Goal: Task Accomplishment & Management: Complete application form

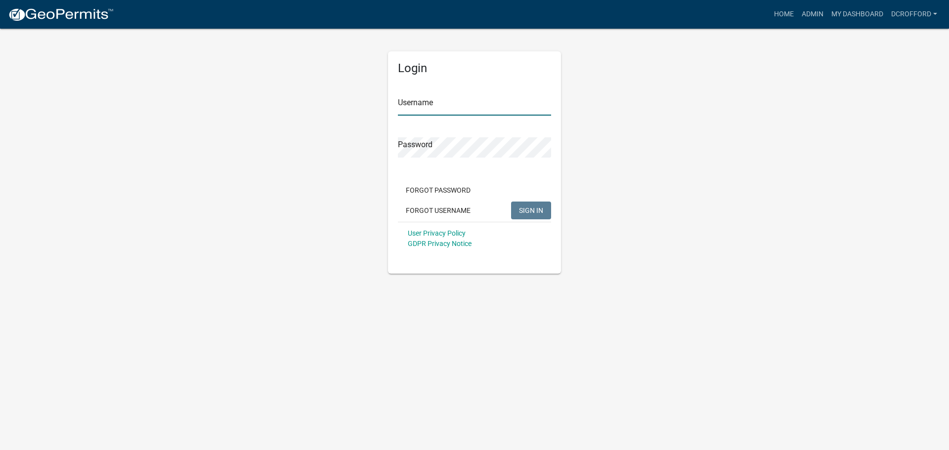
type input "dcrofford"
click at [532, 211] on span "SIGN IN" at bounding box center [531, 210] width 24 height 8
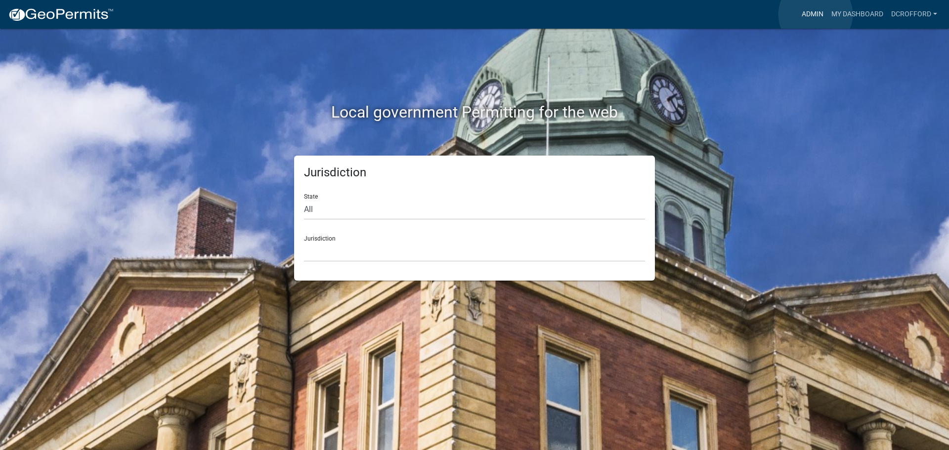
click at [815, 14] on link "Admin" at bounding box center [813, 14] width 30 height 19
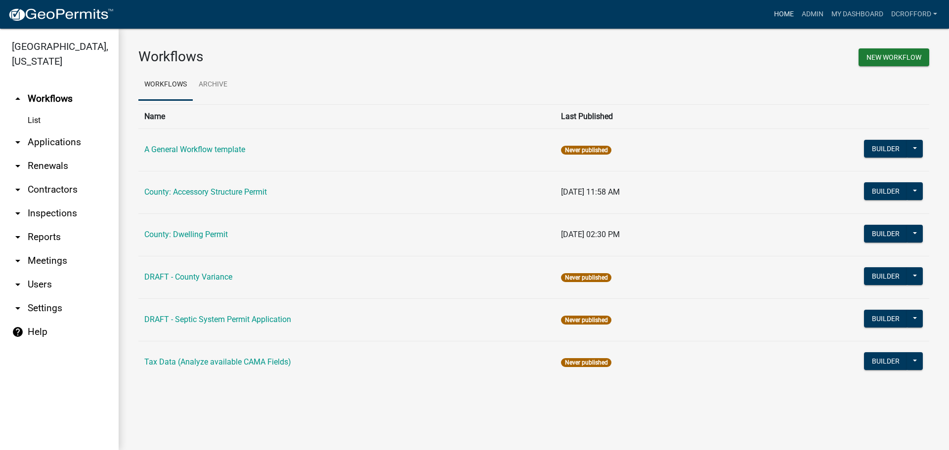
click at [781, 17] on link "Home" at bounding box center [784, 14] width 28 height 19
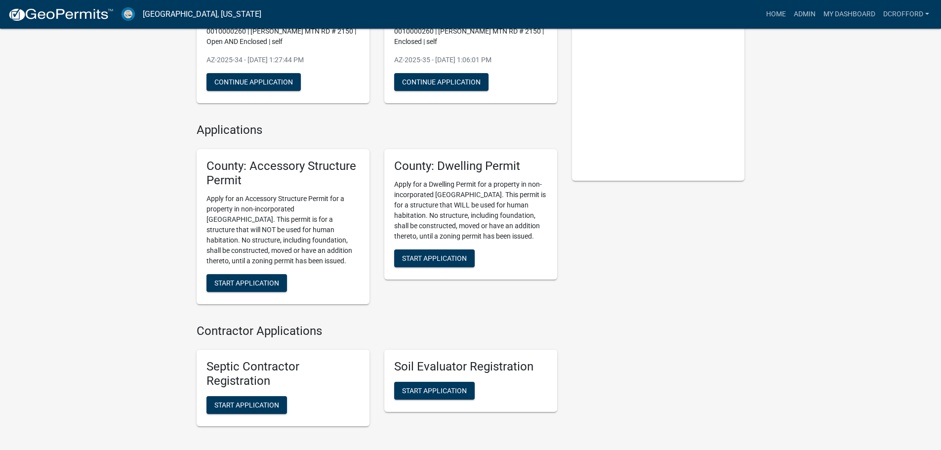
scroll to position [148, 0]
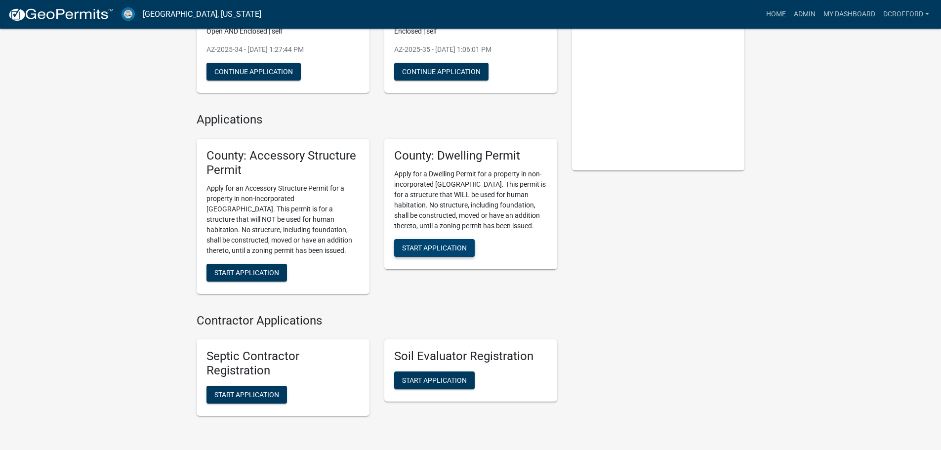
click at [453, 249] on span "Start Application" at bounding box center [434, 248] width 65 height 8
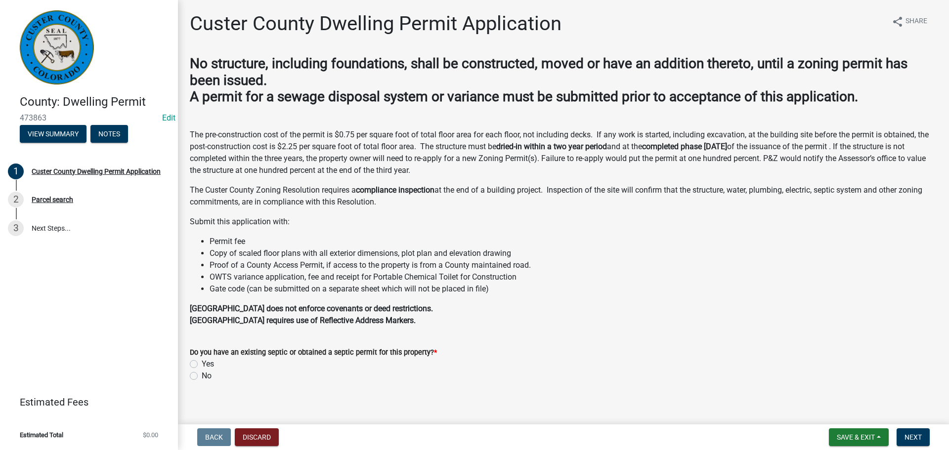
scroll to position [9, 0]
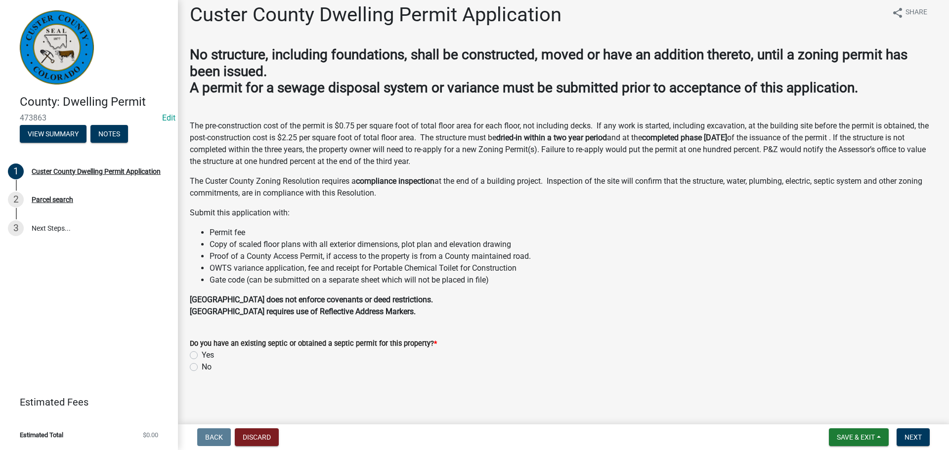
click at [266, 359] on div "Yes" at bounding box center [563, 355] width 747 height 12
click at [202, 354] on label "Yes" at bounding box center [208, 355] width 12 height 12
click at [202, 354] on input "Yes" at bounding box center [205, 352] width 6 height 6
radio input "true"
click at [912, 438] on span "Next" at bounding box center [912, 437] width 17 height 8
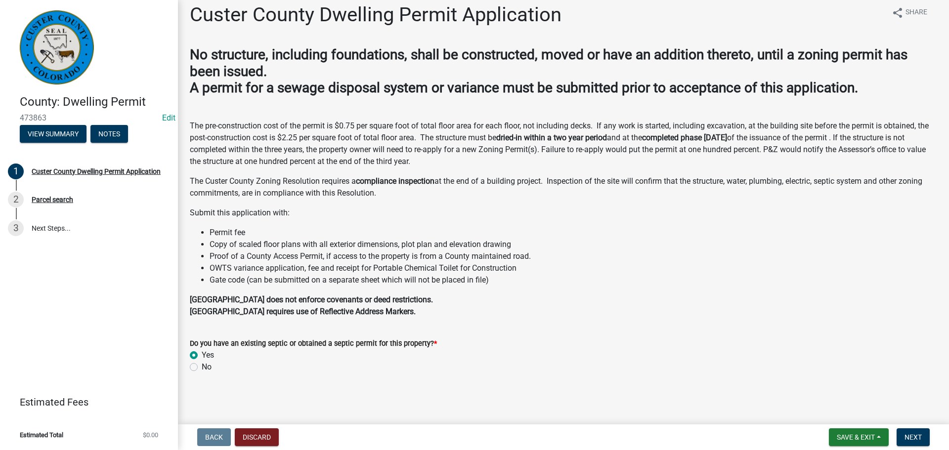
scroll to position [0, 0]
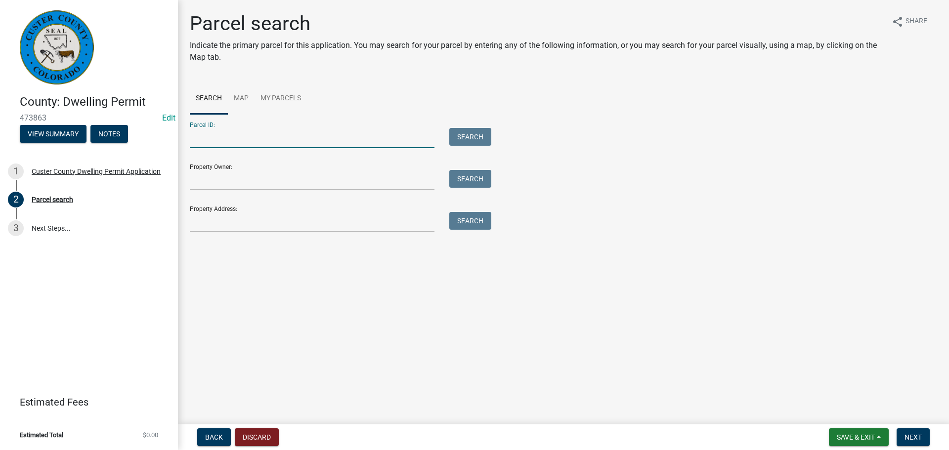
click at [297, 137] on input "Parcel ID:" at bounding box center [312, 138] width 245 height 20
click at [396, 135] on input "Parcel ID:" at bounding box center [312, 138] width 245 height 20
type input "0010141000"
click at [485, 139] on button "Search" at bounding box center [470, 137] width 42 height 18
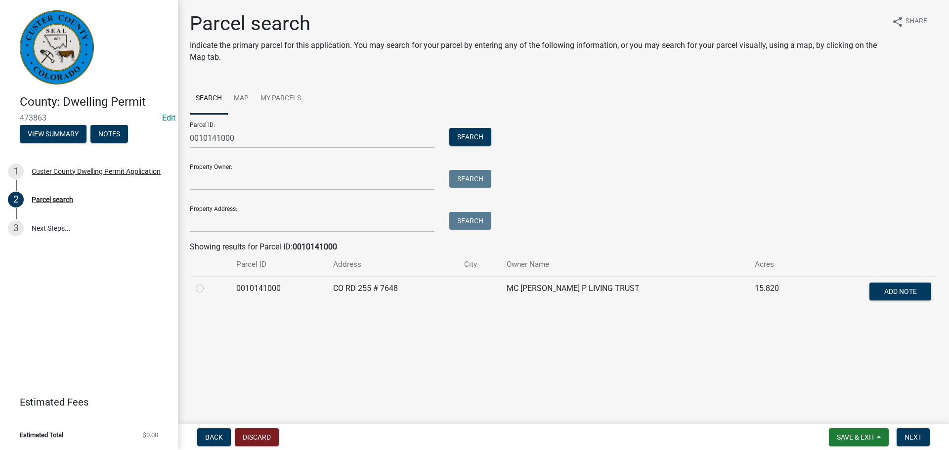
click at [208, 283] on label at bounding box center [208, 283] width 0 height 0
click at [208, 289] on input "radio" at bounding box center [211, 286] width 6 height 6
radio input "true"
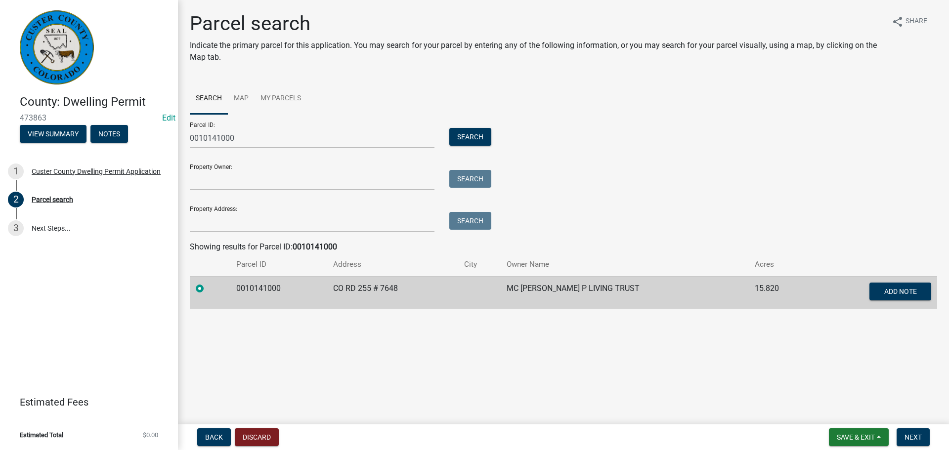
click at [818, 389] on main "Parcel search Indicate the primary parcel for this application. You may search …" at bounding box center [563, 210] width 771 height 421
click at [914, 440] on span "Next" at bounding box center [912, 437] width 17 height 8
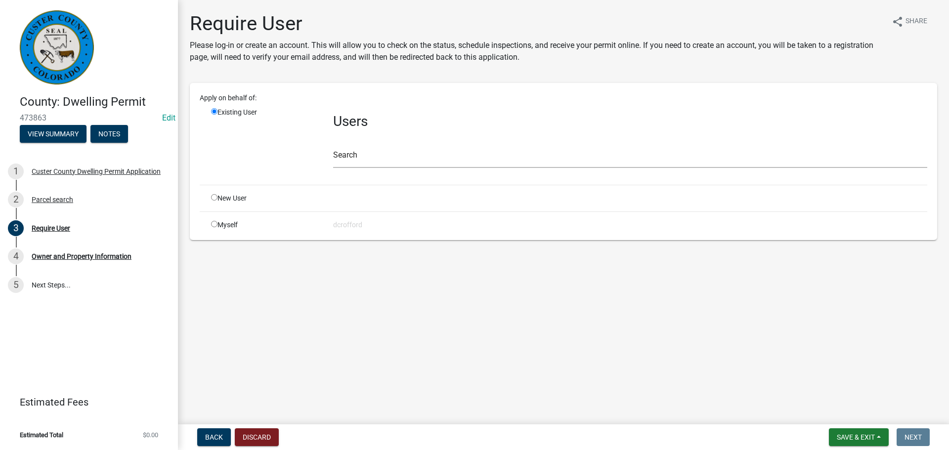
click at [603, 343] on main "Require User Please log-in or create an account. This will allow you to check o…" at bounding box center [563, 210] width 771 height 421
click at [217, 199] on input "radio" at bounding box center [214, 197] width 6 height 6
radio input "true"
radio input "false"
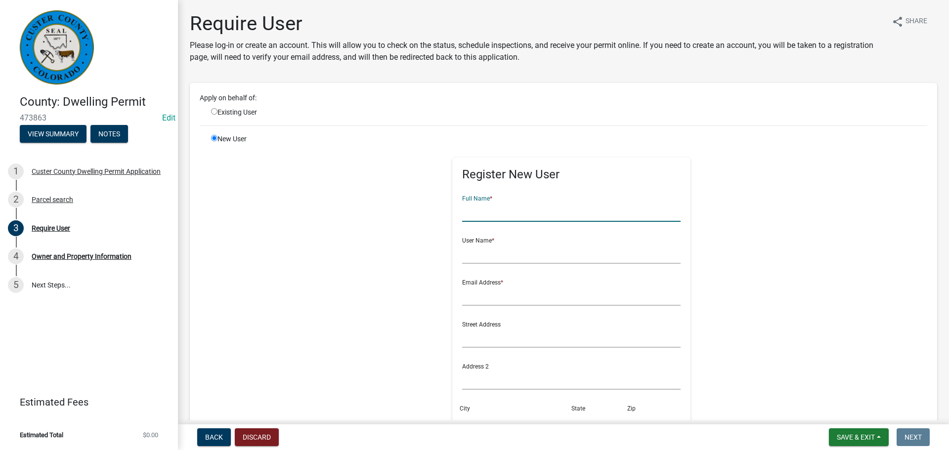
click at [469, 204] on input "text" at bounding box center [571, 212] width 219 height 20
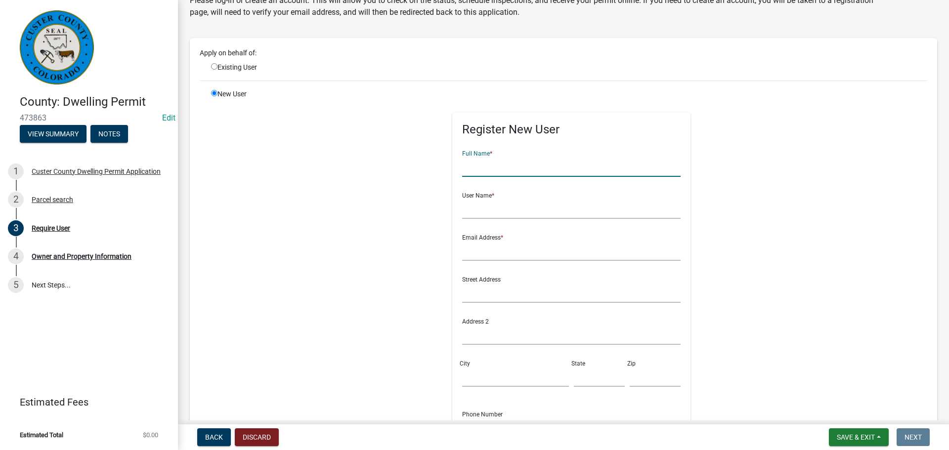
scroll to position [99, 0]
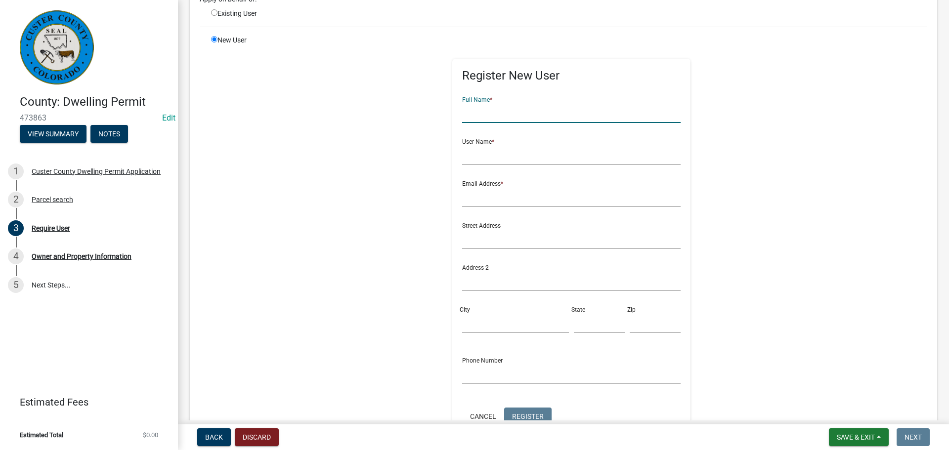
click at [502, 116] on input "text" at bounding box center [571, 113] width 219 height 20
click at [498, 108] on input "text" at bounding box center [571, 113] width 219 height 20
type input "v"
type input "Valor Development"
click at [512, 155] on input "text" at bounding box center [571, 155] width 219 height 20
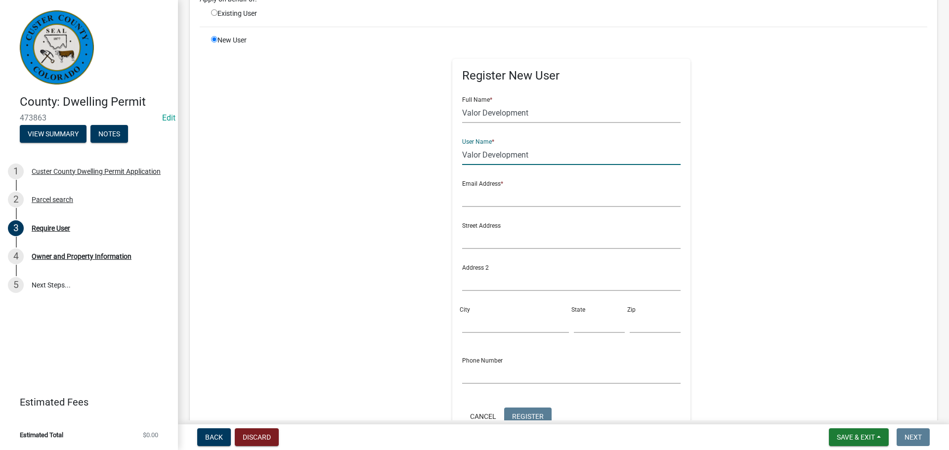
type input "Valor Development"
click at [491, 198] on input "text" at bounding box center [571, 197] width 219 height 20
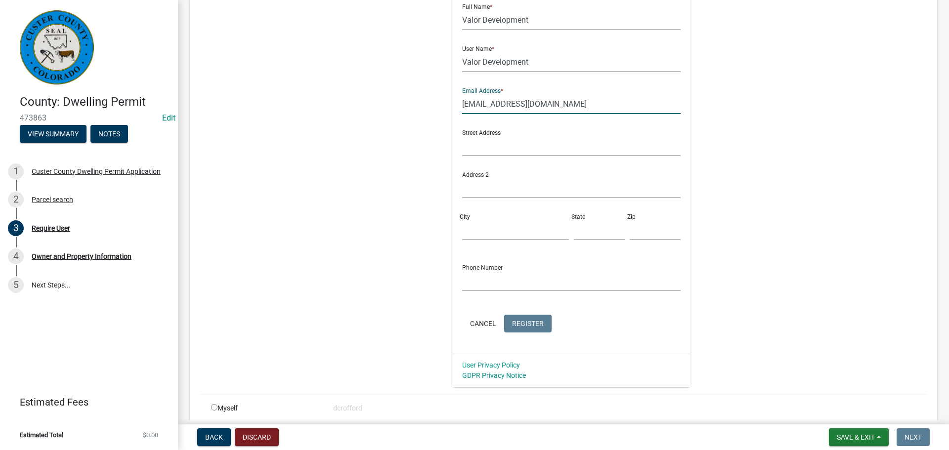
scroll to position [198, 0]
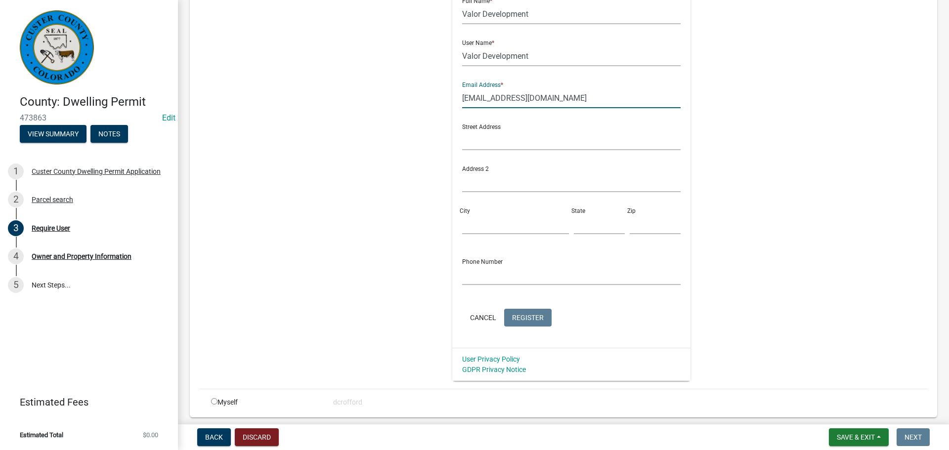
type input "[EMAIL_ADDRESS][DOMAIN_NAME]"
click at [500, 135] on input "text" at bounding box center [571, 140] width 219 height 20
type input "7648 Cr 255"
click at [483, 225] on input "City" at bounding box center [515, 224] width 107 height 20
type input "Westcliffe"
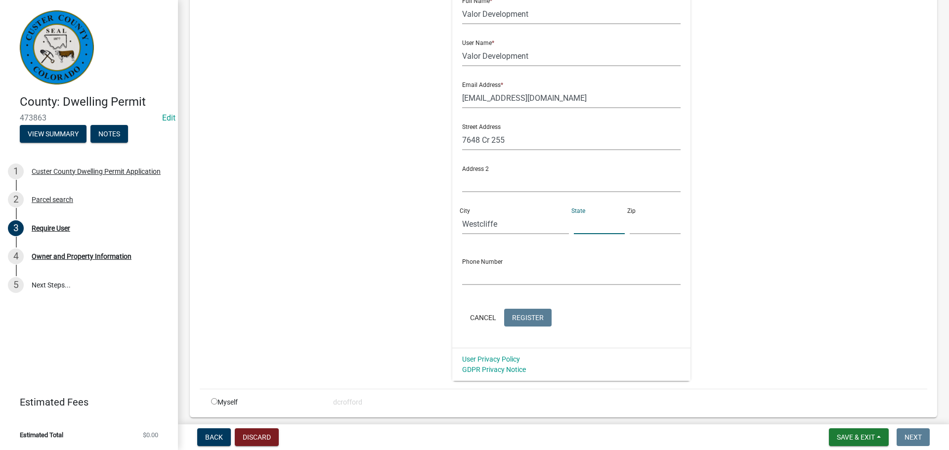
click at [590, 222] on input "text" at bounding box center [599, 224] width 51 height 20
type input "Co"
click at [640, 225] on input "text" at bounding box center [655, 224] width 51 height 20
type input "81252"
click at [501, 277] on input "text" at bounding box center [571, 275] width 219 height 20
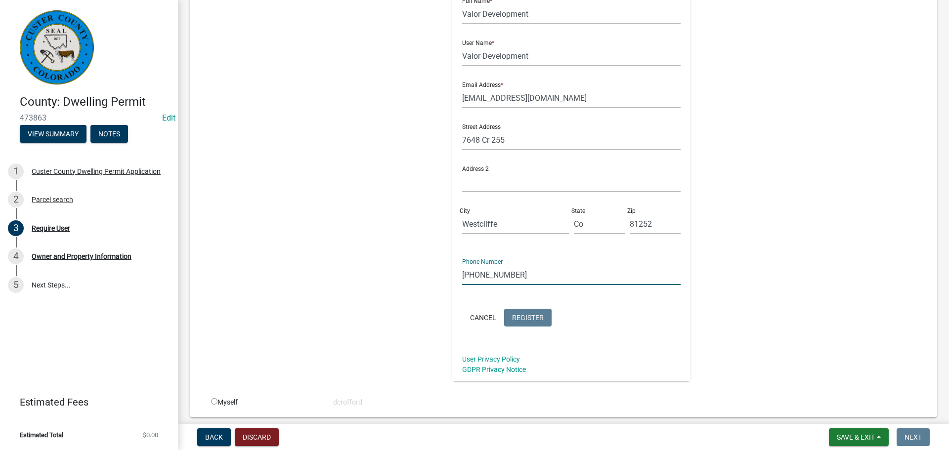
type input "[PHONE_NUMBER]"
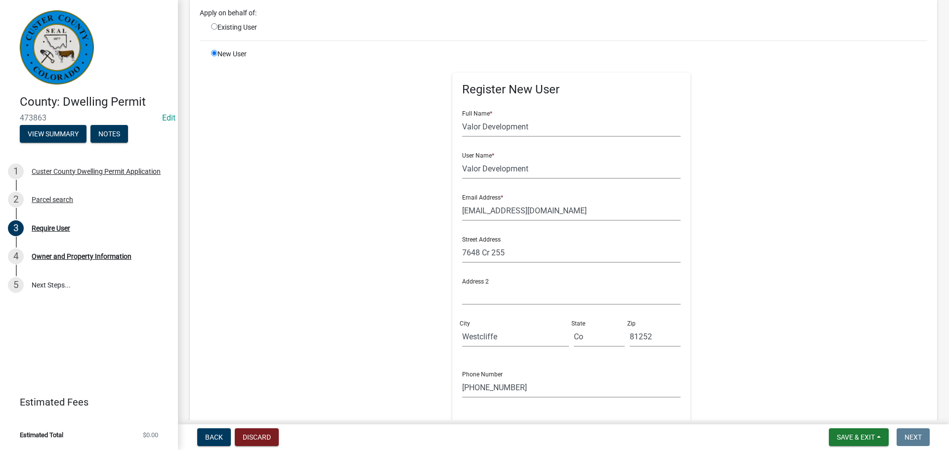
scroll to position [0, 0]
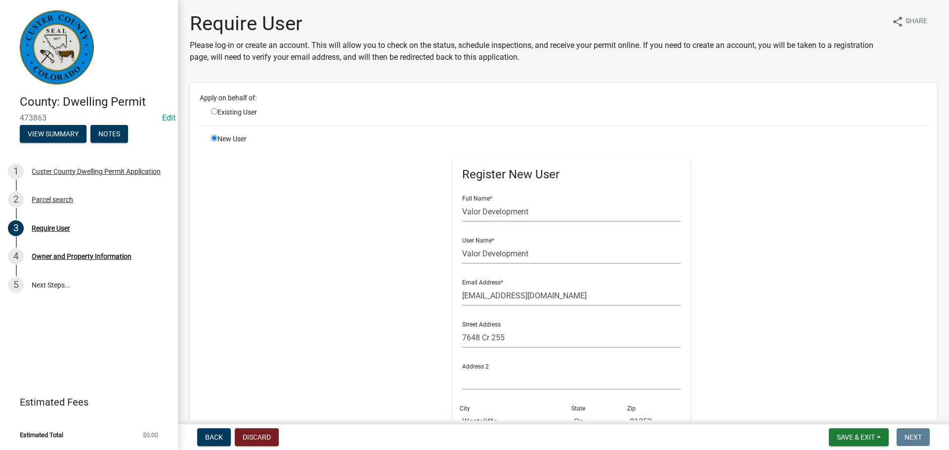
click at [846, 224] on div "New User Register New User Full Name * Valor Development User Name * Valor Deve…" at bounding box center [569, 356] width 731 height 445
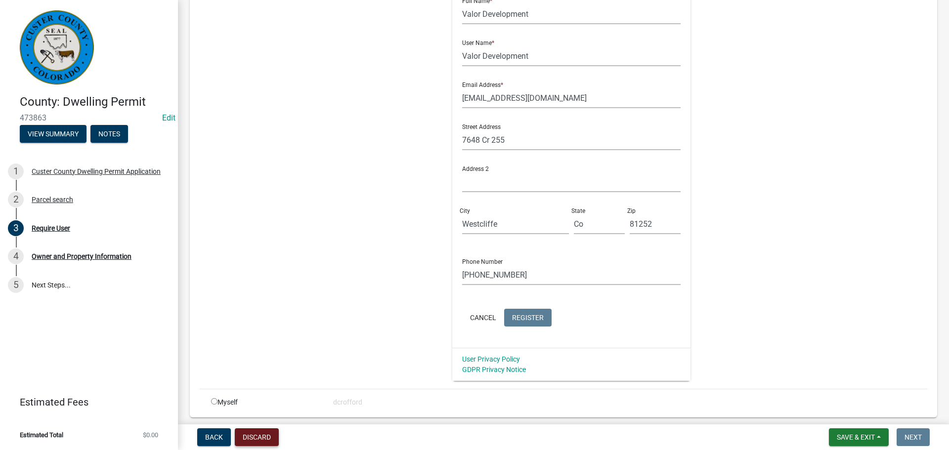
click at [253, 435] on button "Discard" at bounding box center [257, 437] width 44 height 18
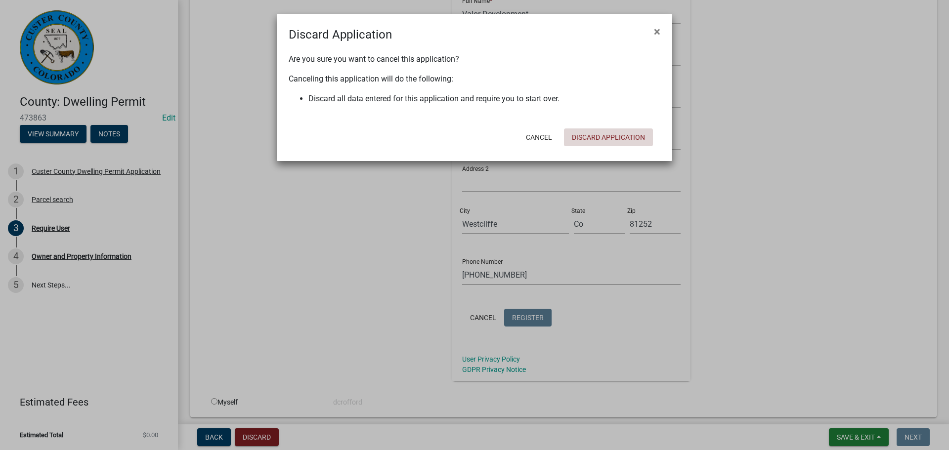
click at [630, 134] on button "Discard Application" at bounding box center [608, 137] width 89 height 18
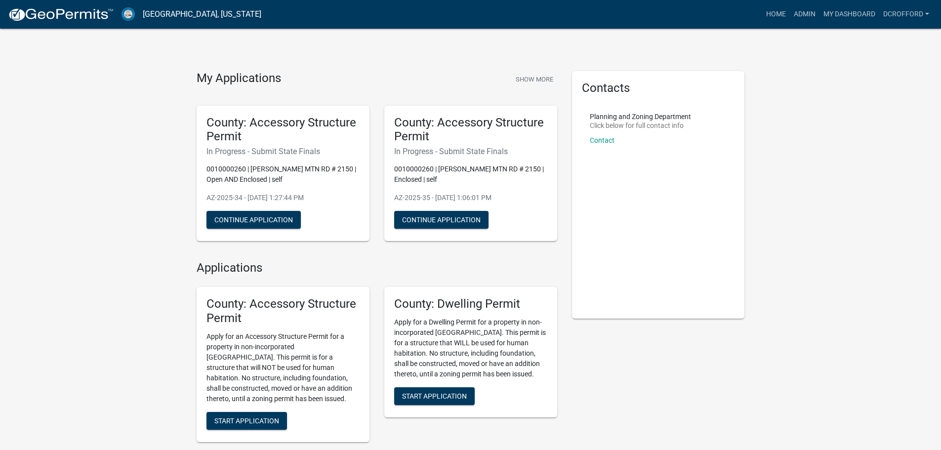
click at [94, 136] on div "My Applications Show More County: Accessory Structure Permit In Progress - Subm…" at bounding box center [470, 324] width 941 height 649
click at [447, 393] on span "Start Application" at bounding box center [434, 396] width 65 height 8
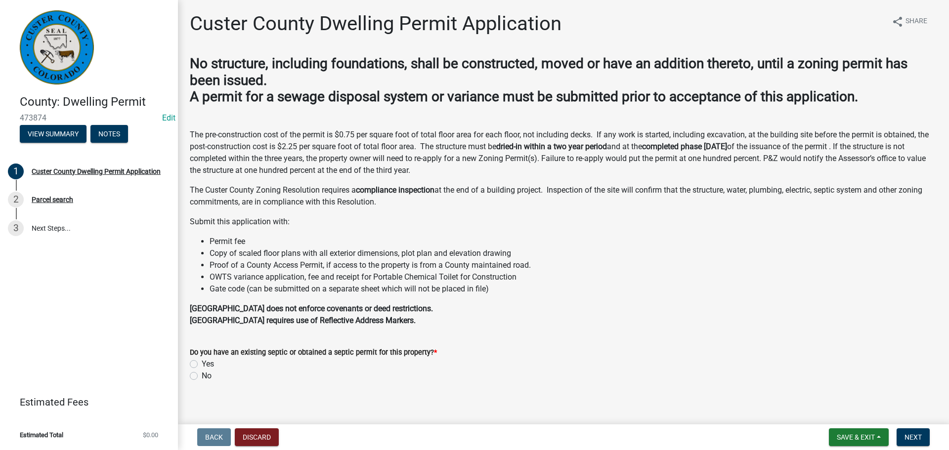
drag, startPoint x: 194, startPoint y: 364, endPoint x: 297, endPoint y: 367, distance: 102.8
click at [202, 364] on label "Yes" at bounding box center [208, 364] width 12 height 12
click at [202, 364] on input "Yes" at bounding box center [205, 361] width 6 height 6
radio input "true"
click at [920, 431] on button "Next" at bounding box center [912, 437] width 33 height 18
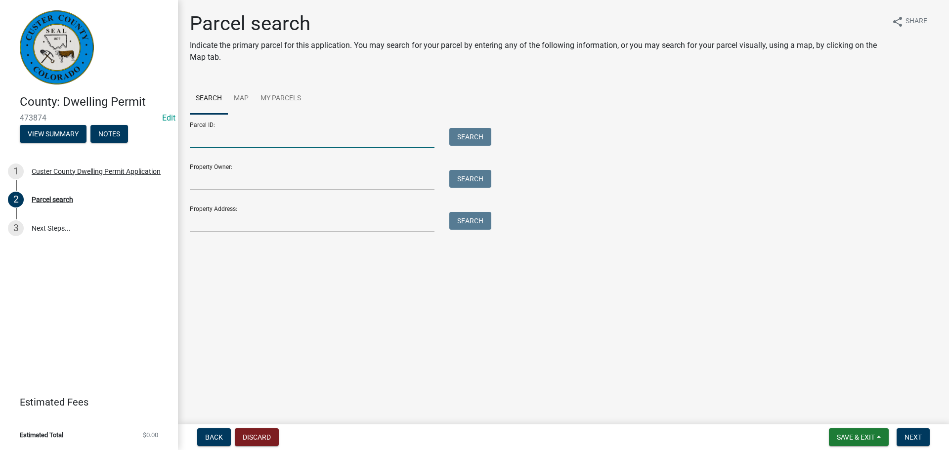
click at [227, 134] on input "Parcel ID:" at bounding box center [312, 138] width 245 height 20
type input "0010033454"
click at [481, 136] on button "Search" at bounding box center [470, 137] width 42 height 18
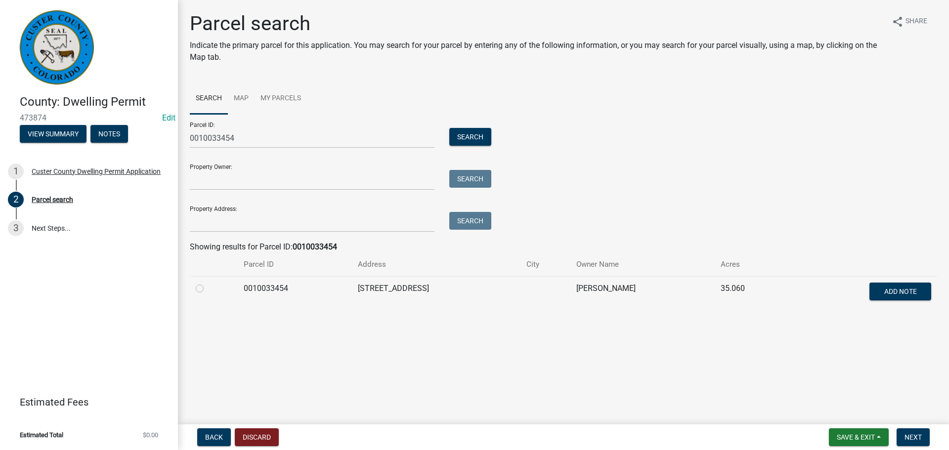
click at [208, 283] on label at bounding box center [208, 283] width 0 height 0
click at [208, 289] on input "radio" at bounding box center [211, 286] width 6 height 6
radio input "true"
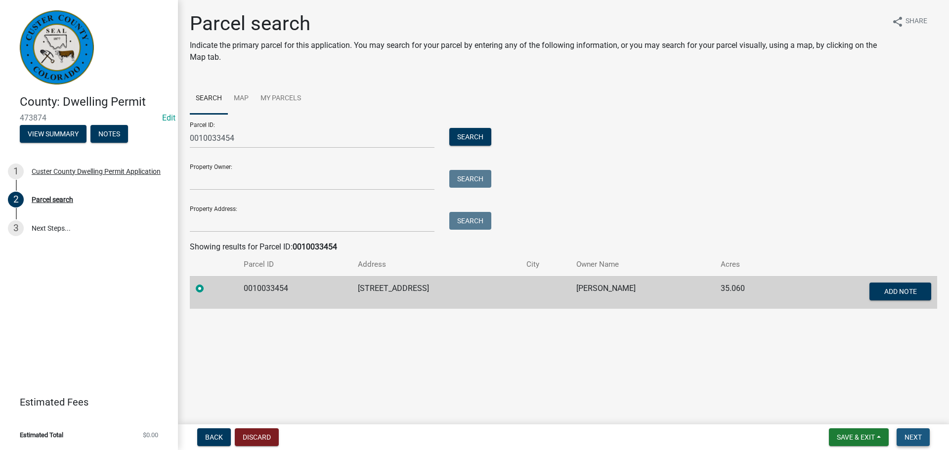
click at [911, 437] on span "Next" at bounding box center [912, 437] width 17 height 8
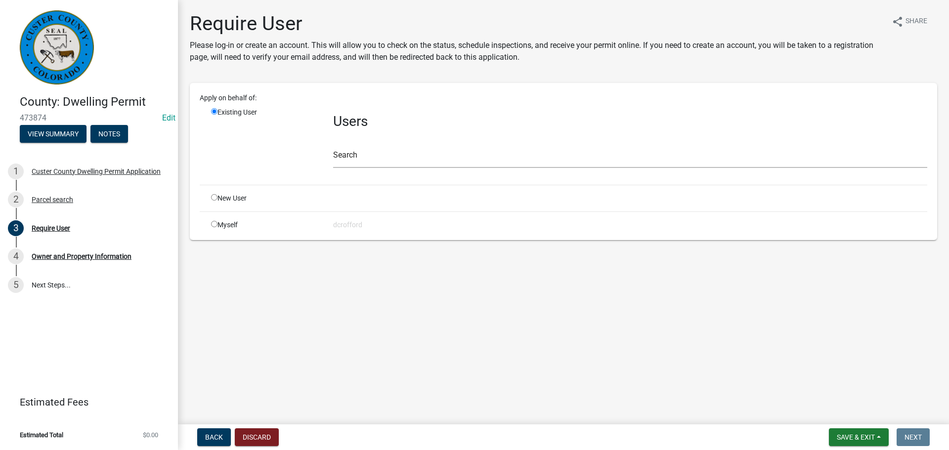
click at [212, 196] on input "radio" at bounding box center [214, 197] width 6 height 6
radio input "true"
radio input "false"
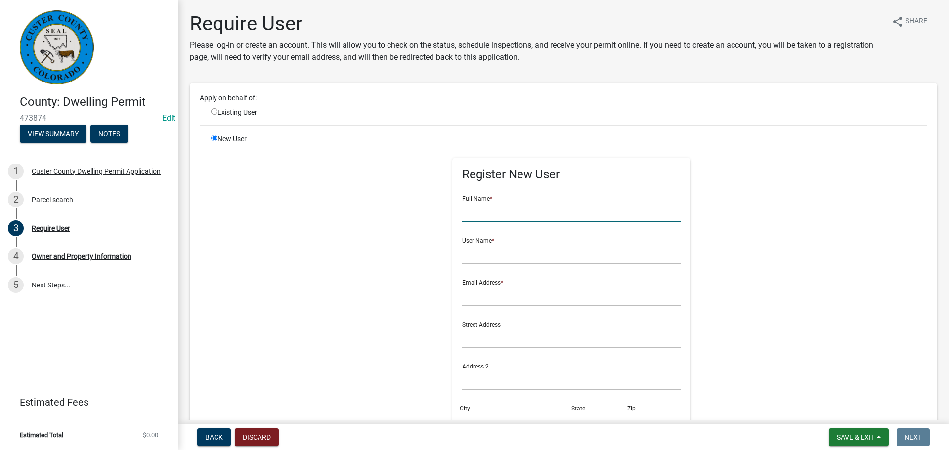
click at [480, 211] on input "text" at bounding box center [571, 212] width 219 height 20
type input "[PERSON_NAME]"
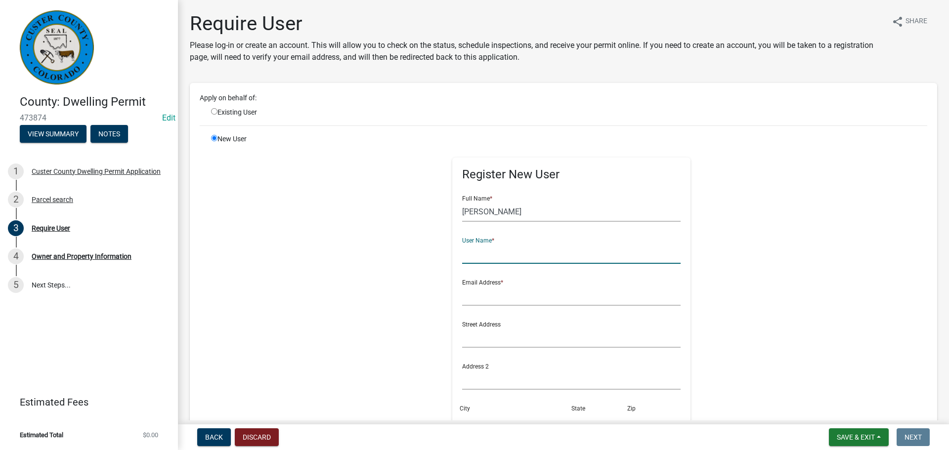
click at [501, 252] on input "text" at bounding box center [571, 254] width 219 height 20
type input "[PERSON_NAME]"
click at [528, 292] on input "text" at bounding box center [571, 296] width 219 height 20
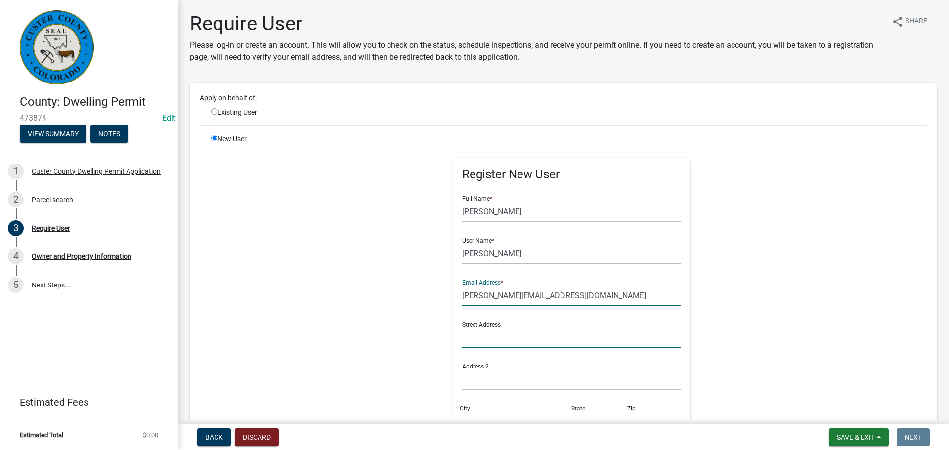
click at [501, 343] on input "text" at bounding box center [571, 338] width 219 height 20
drag, startPoint x: 557, startPoint y: 298, endPoint x: 469, endPoint y: 302, distance: 87.6
click at [469, 302] on input "[PERSON_NAME][EMAIL_ADDRESS][DOMAIN_NAME]" at bounding box center [571, 296] width 219 height 20
type input "w"
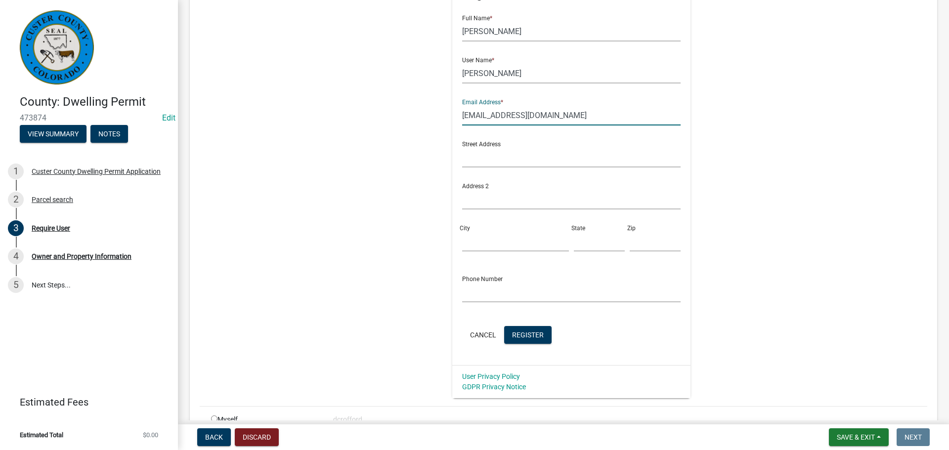
scroll to position [198, 0]
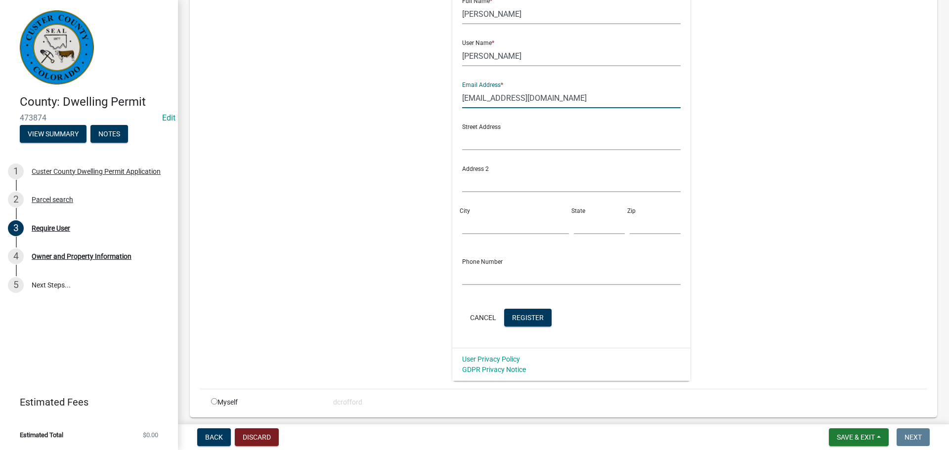
type input "[EMAIL_ADDRESS][DOMAIN_NAME]"
click at [534, 140] on input "text" at bounding box center [571, 140] width 219 height 20
type input "[STREET_ADDRESS]"
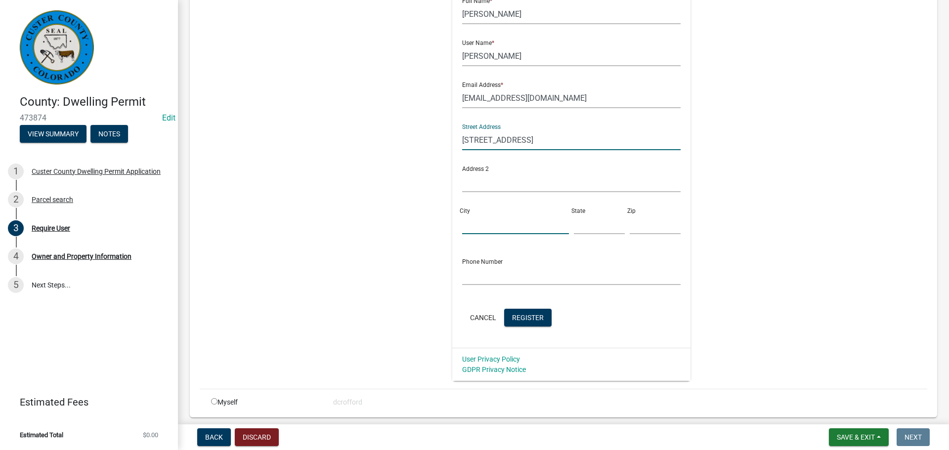
click at [505, 220] on input "City" at bounding box center [515, 224] width 107 height 20
type input "Westcliffe"
type input "Co"
type input "81252"
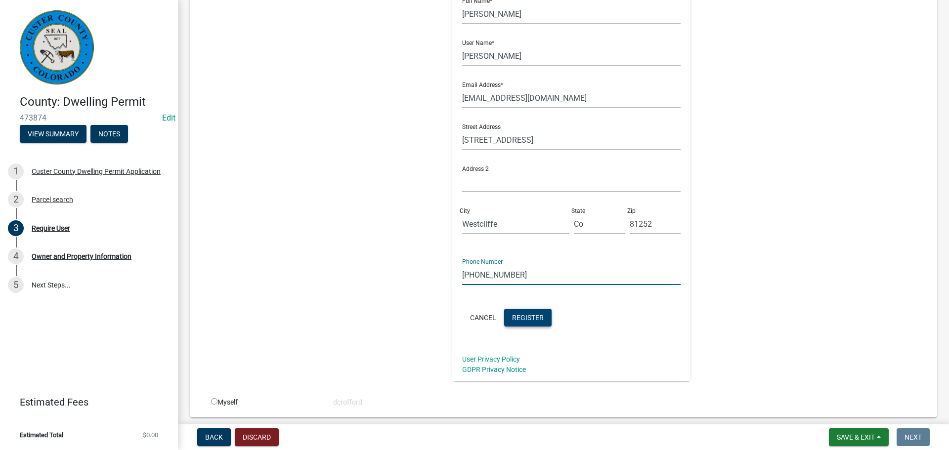
type input "[PHONE_NUMBER]"
click at [526, 322] on button "Register" at bounding box center [527, 318] width 47 height 18
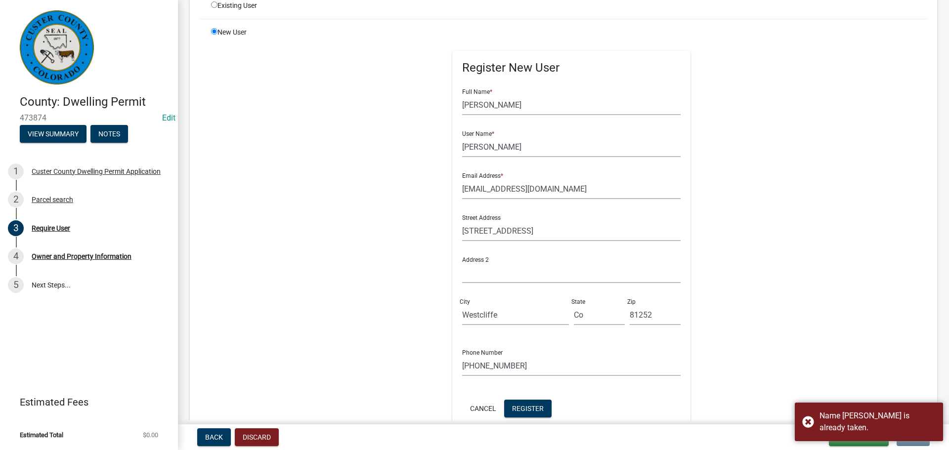
scroll to position [99, 0]
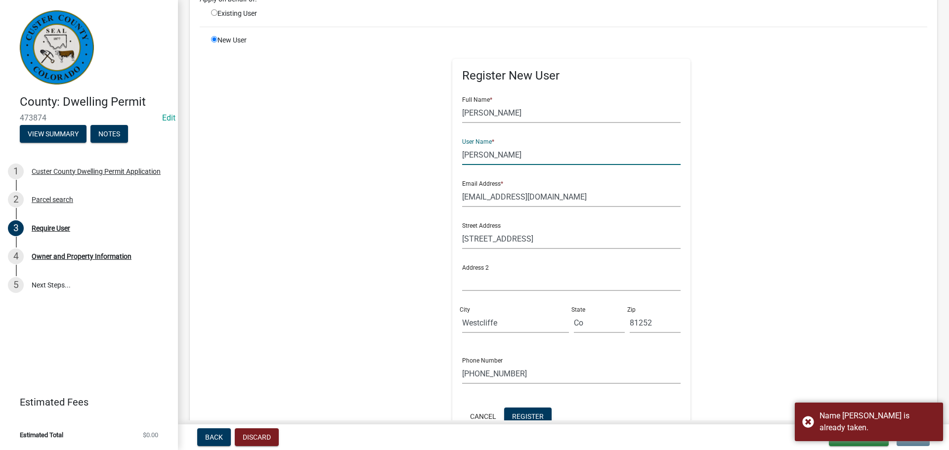
click at [462, 156] on input "[PERSON_NAME]" at bounding box center [571, 155] width 219 height 20
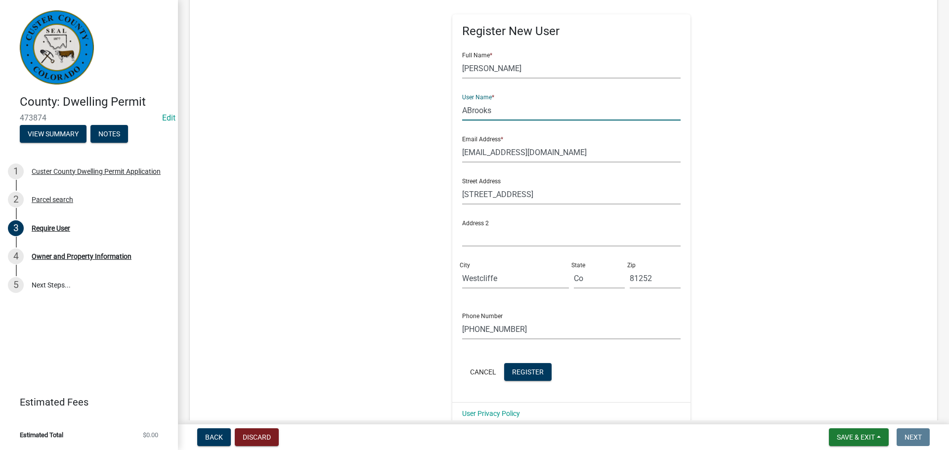
scroll to position [198, 0]
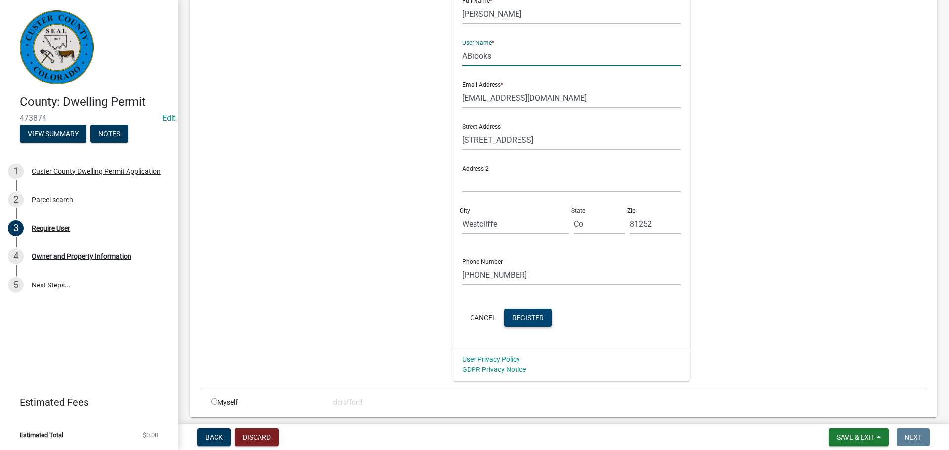
type input "ABrooks"
click at [528, 321] on span "Register" at bounding box center [528, 317] width 32 height 8
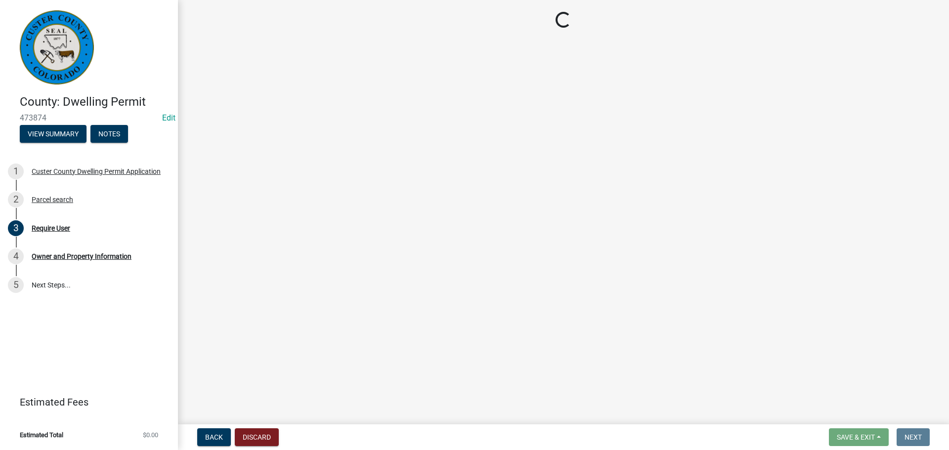
scroll to position [0, 0]
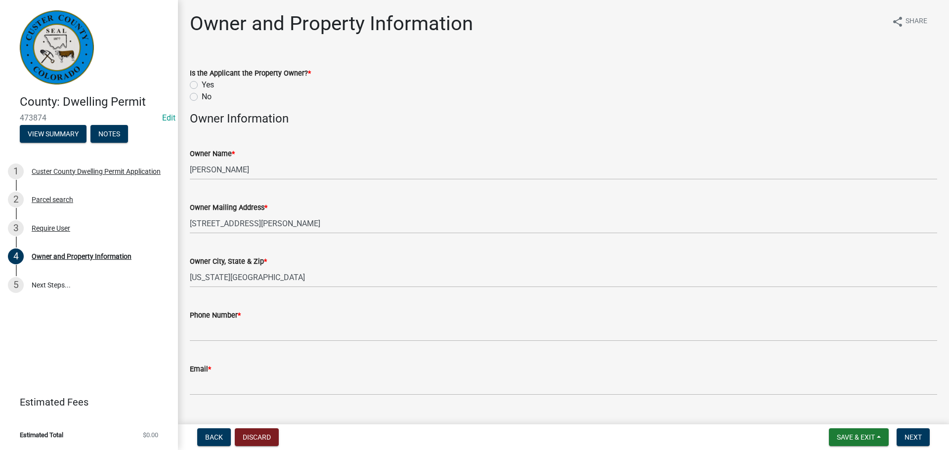
click at [202, 85] on label "Yes" at bounding box center [208, 85] width 12 height 12
click at [202, 85] on input "Yes" at bounding box center [205, 82] width 6 height 6
radio input "true"
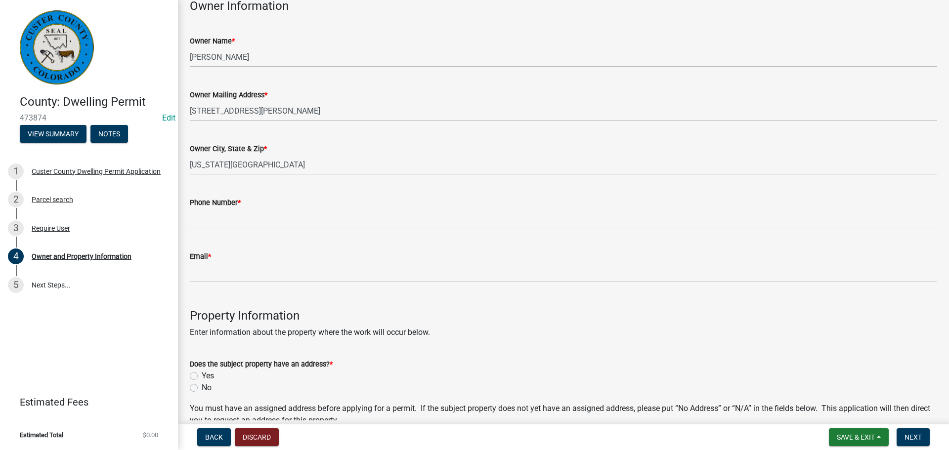
scroll to position [148, 0]
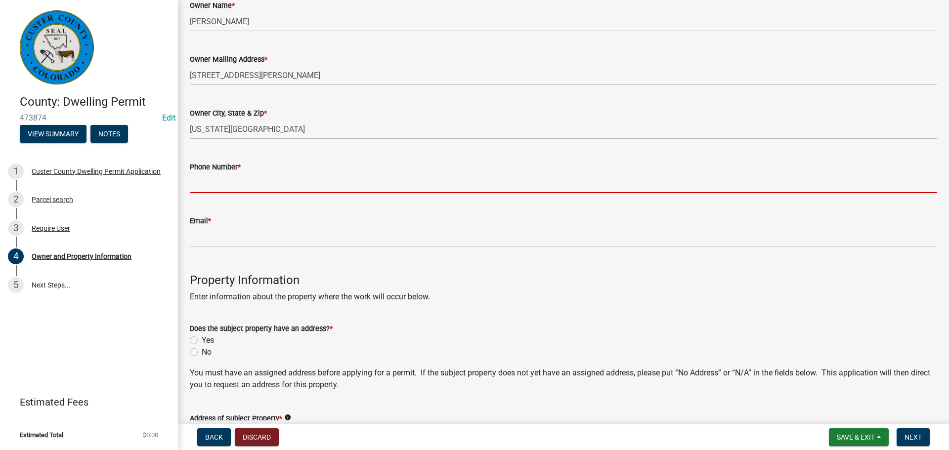
click at [284, 183] on input "Phone Number *" at bounding box center [563, 183] width 747 height 20
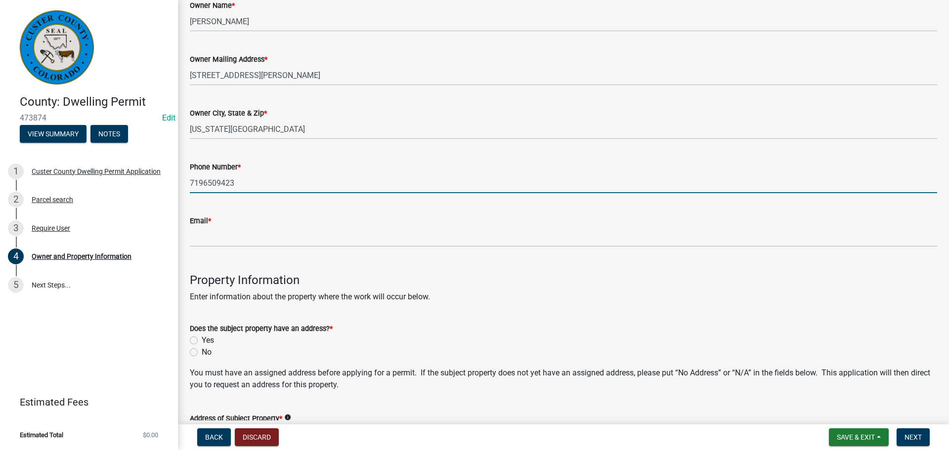
type input "7196509423"
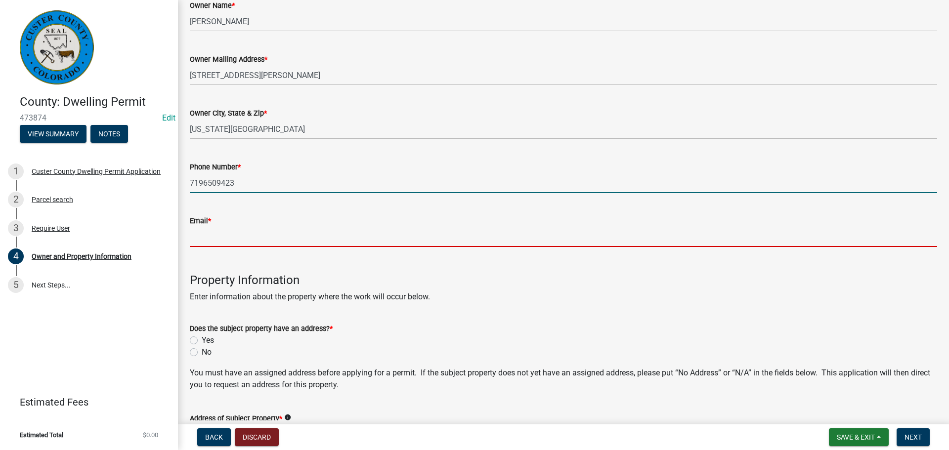
click at [265, 235] on input "Email *" at bounding box center [563, 237] width 747 height 20
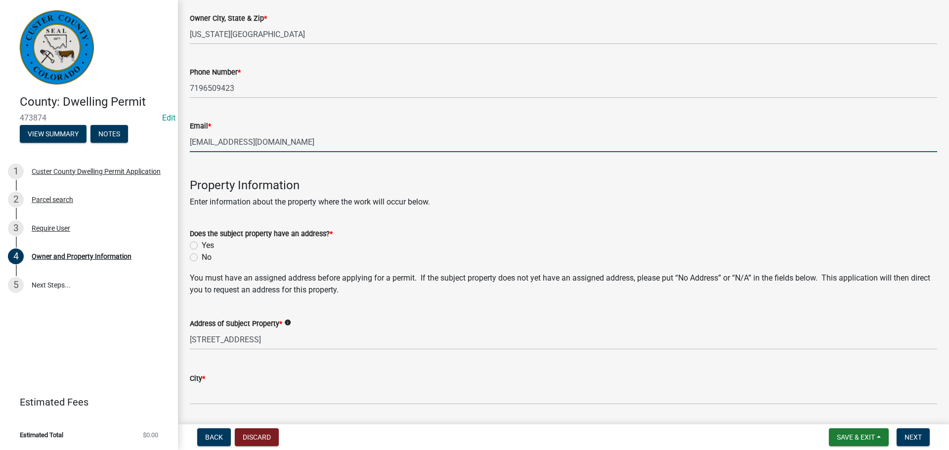
scroll to position [247, 0]
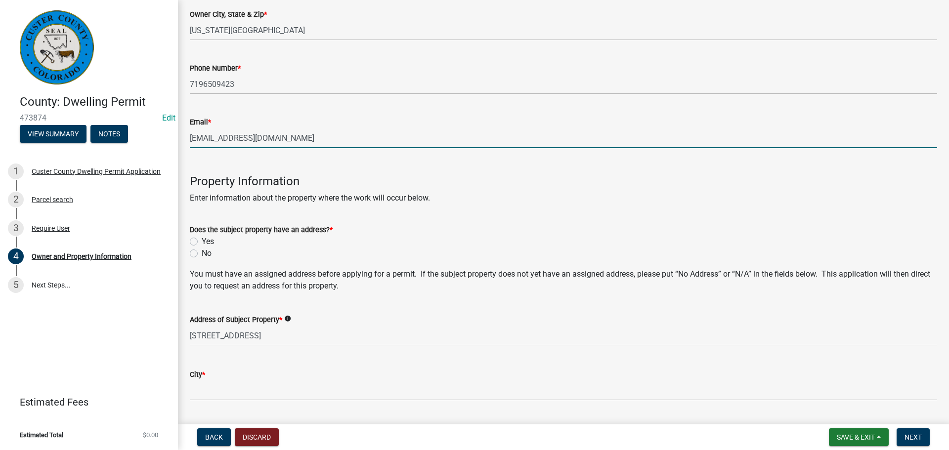
type input "[EMAIL_ADDRESS][DOMAIN_NAME]"
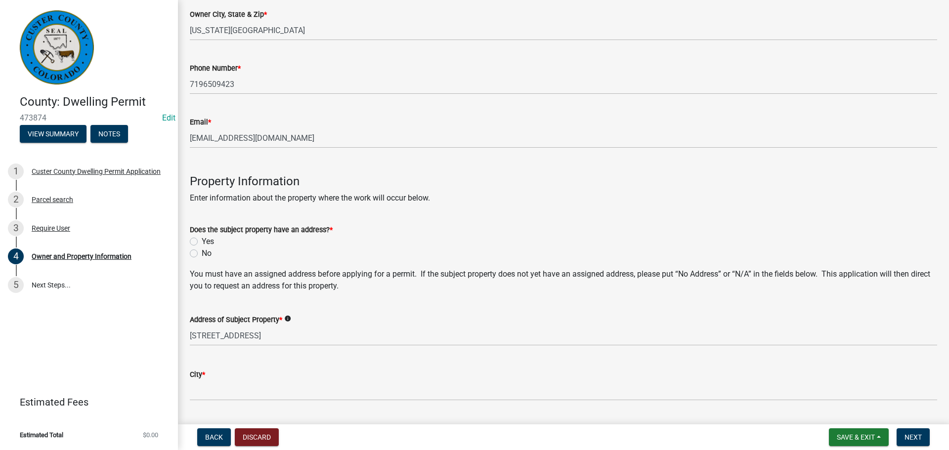
click at [202, 243] on label "Yes" at bounding box center [208, 242] width 12 height 12
click at [202, 242] on input "Yes" at bounding box center [205, 239] width 6 height 6
radio input "true"
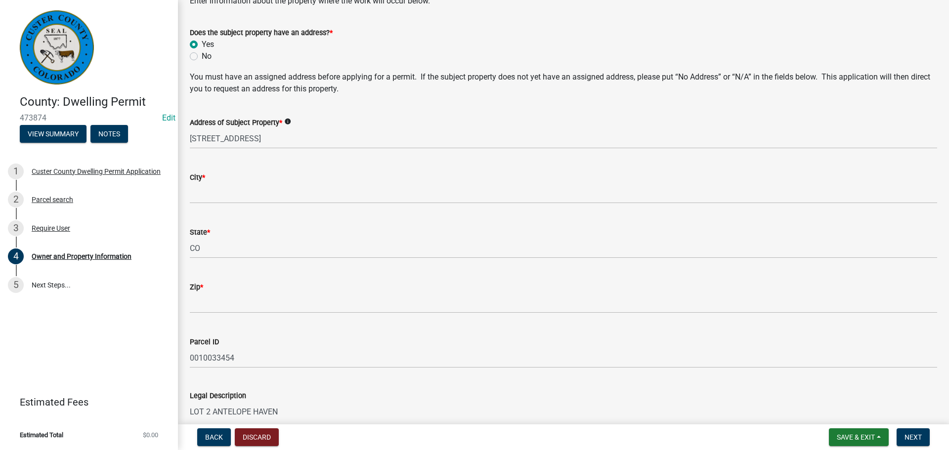
scroll to position [445, 0]
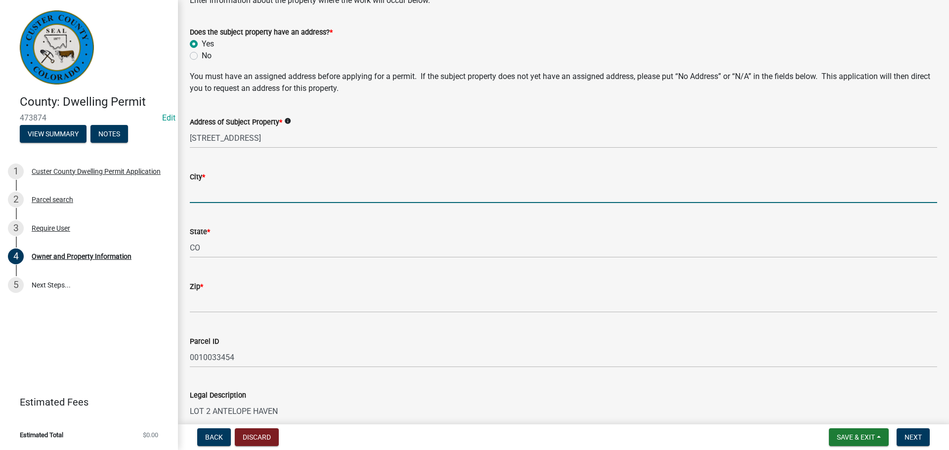
click at [279, 189] on input "City *" at bounding box center [563, 193] width 747 height 20
type input "Westcliffe"
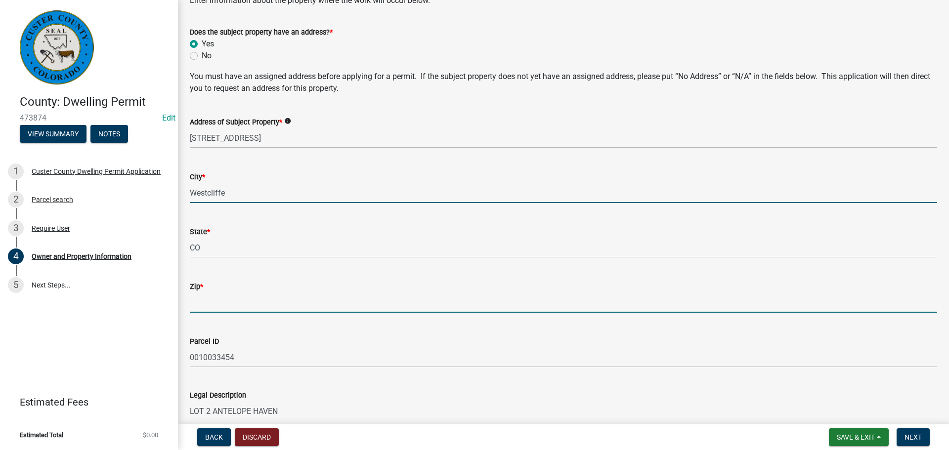
type input "81252"
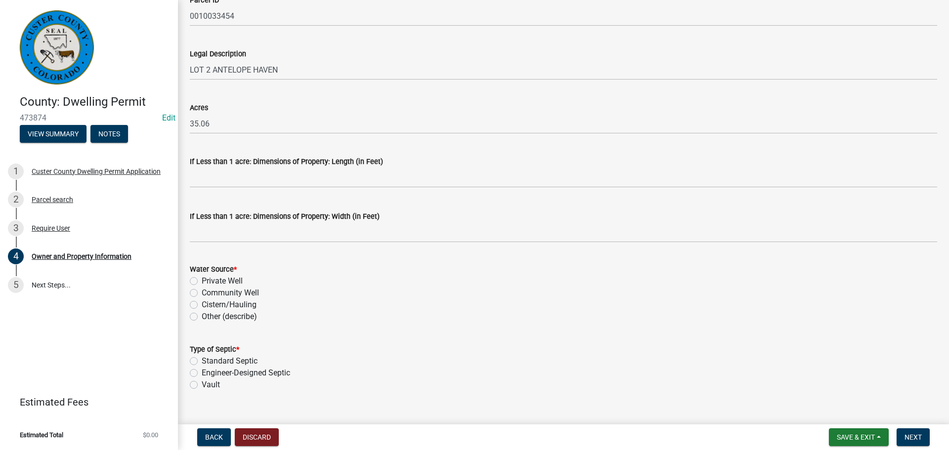
scroll to position [804, 0]
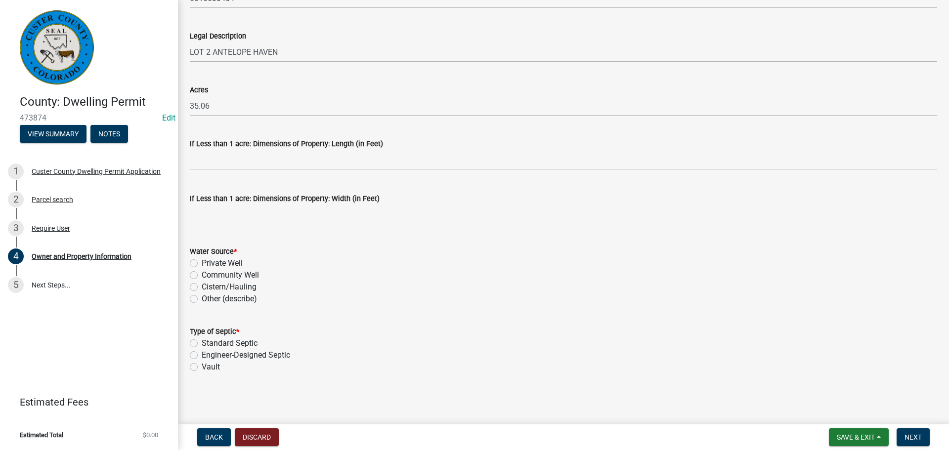
click at [202, 265] on label "Private Well" at bounding box center [222, 263] width 41 height 12
click at [202, 264] on input "Private Well" at bounding box center [205, 260] width 6 height 6
radio input "true"
click at [202, 345] on label "Standard Septic" at bounding box center [230, 344] width 56 height 12
click at [202, 344] on input "Standard Septic" at bounding box center [205, 341] width 6 height 6
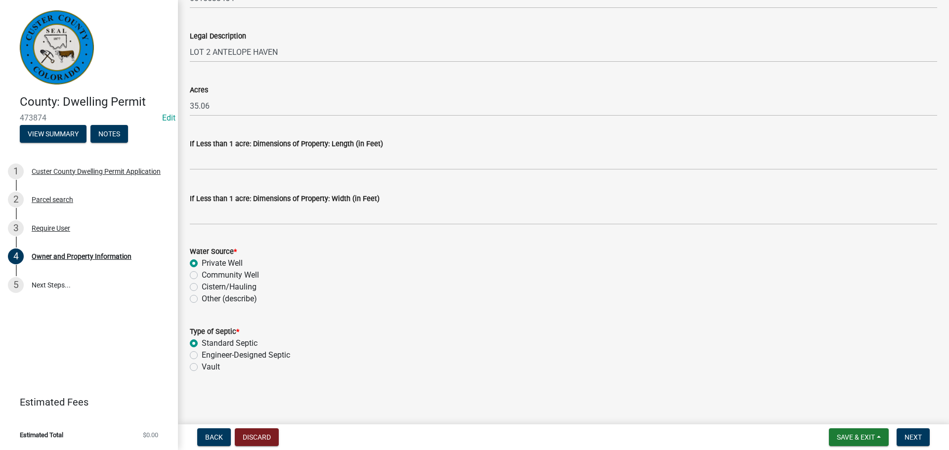
radio input "true"
click at [916, 435] on span "Next" at bounding box center [912, 437] width 17 height 8
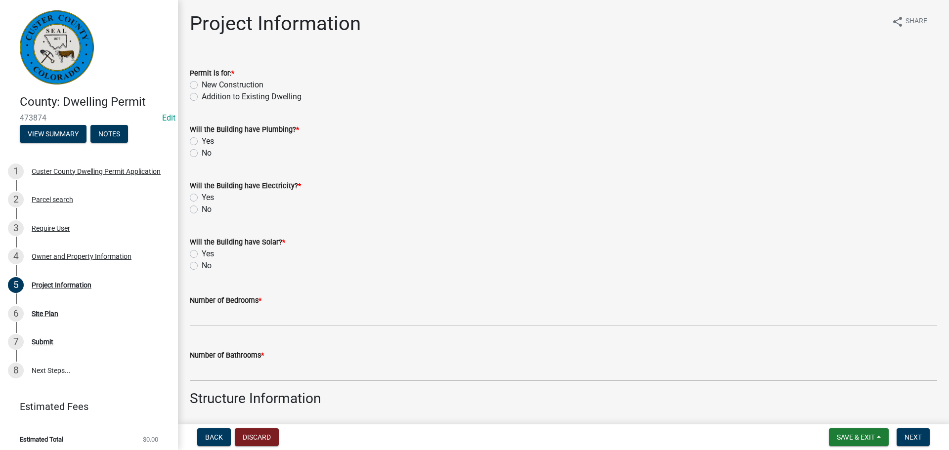
click at [202, 85] on label "New Construction" at bounding box center [233, 85] width 62 height 12
click at [202, 85] on input "New Construction" at bounding box center [205, 82] width 6 height 6
radio input "true"
click at [202, 139] on label "Yes" at bounding box center [208, 141] width 12 height 12
click at [202, 139] on input "Yes" at bounding box center [205, 138] width 6 height 6
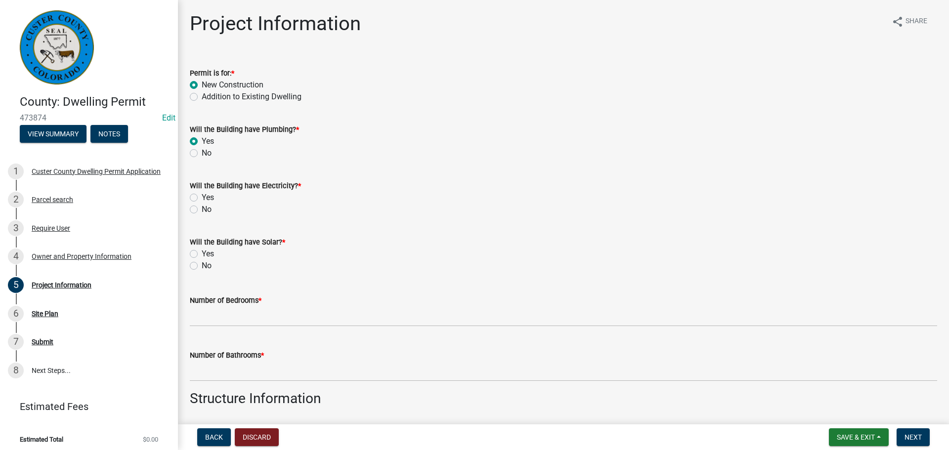
radio input "true"
click at [202, 197] on label "Yes" at bounding box center [208, 198] width 12 height 12
click at [202, 197] on input "Yes" at bounding box center [205, 195] width 6 height 6
radio input "true"
click at [202, 266] on label "No" at bounding box center [207, 266] width 10 height 12
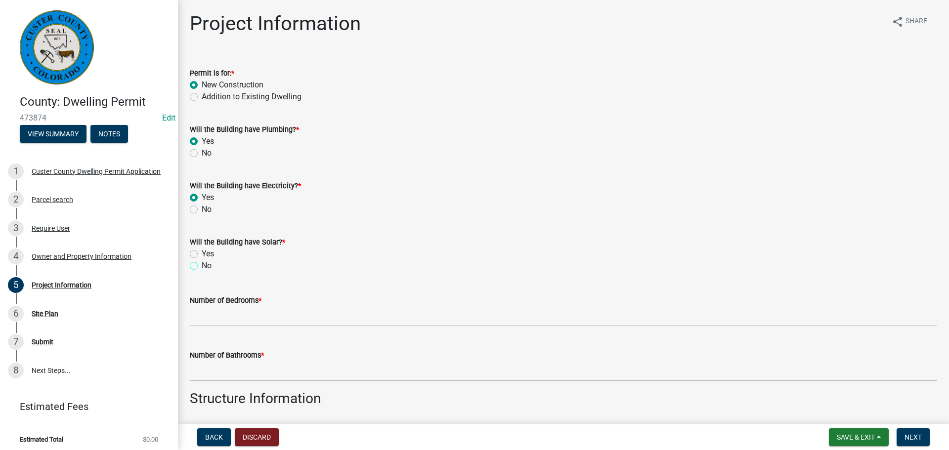
click at [202, 266] on input "No" at bounding box center [205, 263] width 6 height 6
radio input "true"
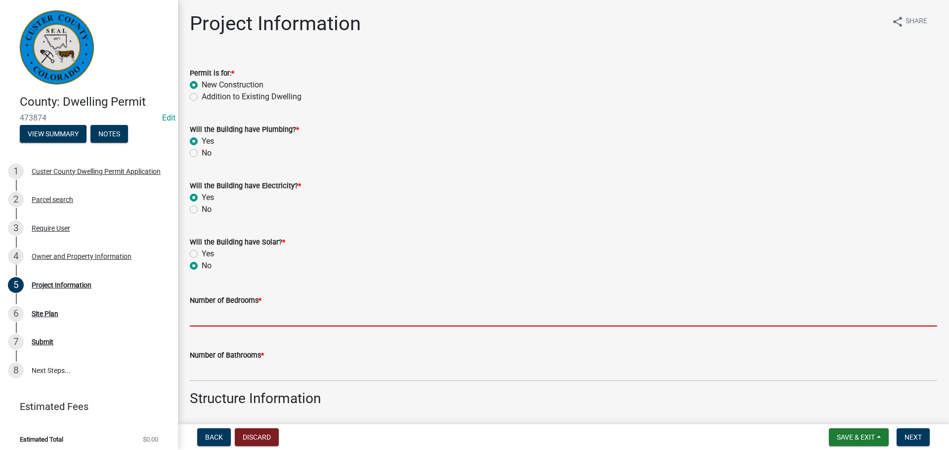
click at [215, 323] on input "text" at bounding box center [563, 316] width 747 height 20
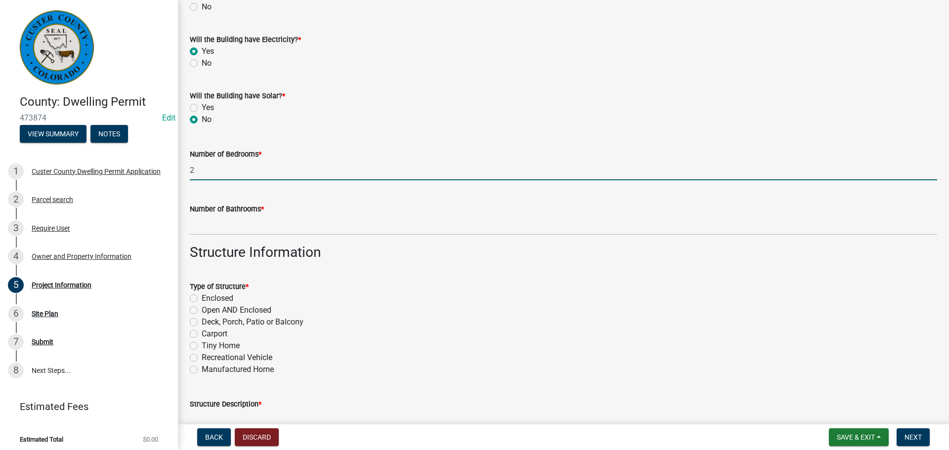
scroll to position [148, 0]
type input "2"
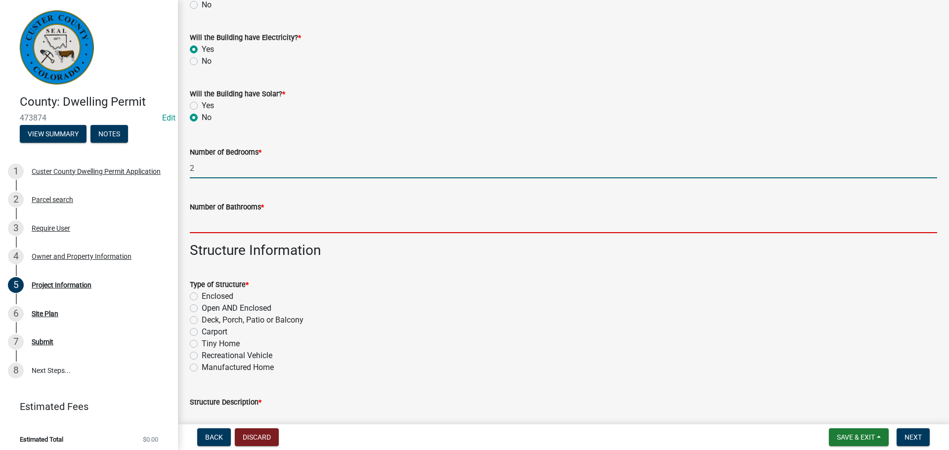
click at [281, 218] on input "text" at bounding box center [563, 223] width 747 height 20
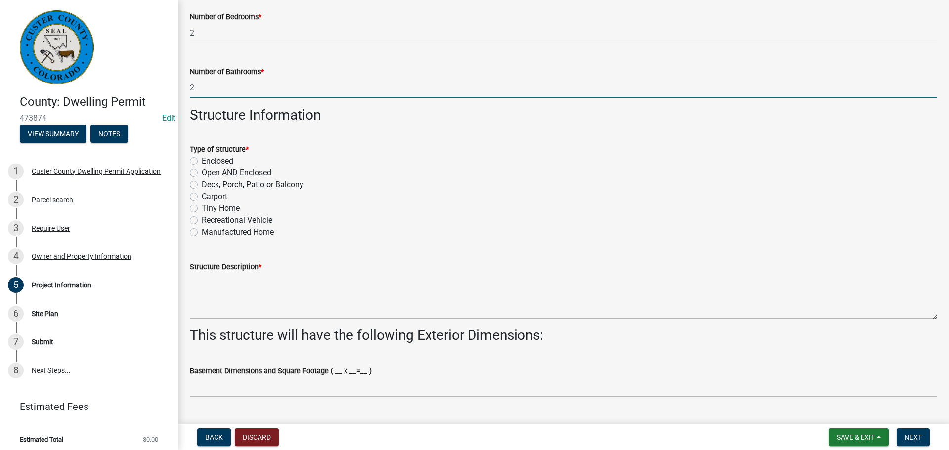
scroll to position [296, 0]
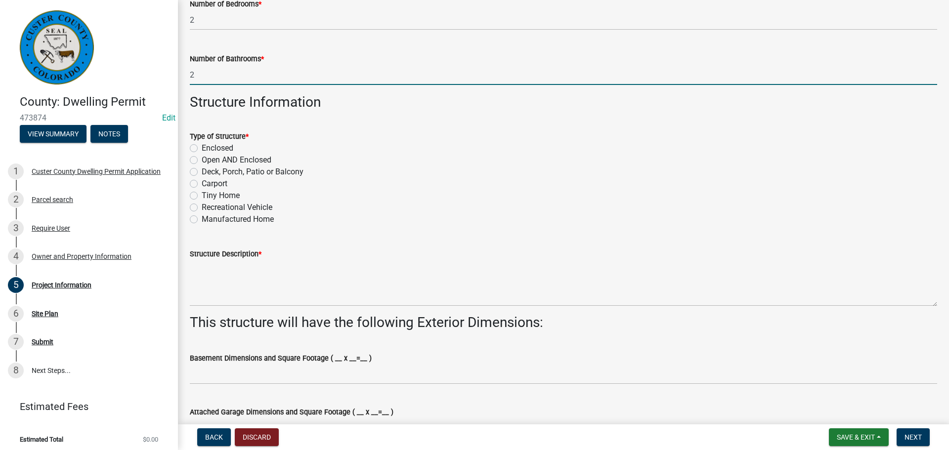
type input "2"
click at [202, 146] on label "Enclosed" at bounding box center [218, 148] width 32 height 12
click at [202, 146] on input "Enclosed" at bounding box center [205, 145] width 6 height 6
radio input "true"
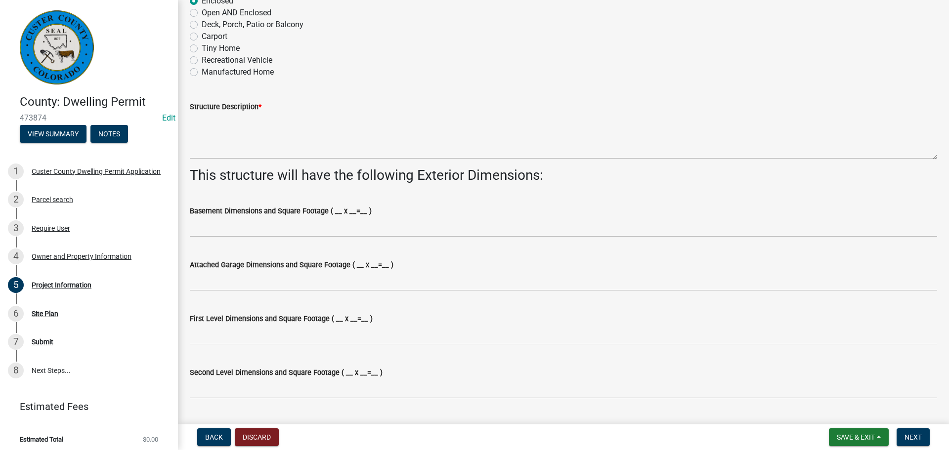
scroll to position [445, 0]
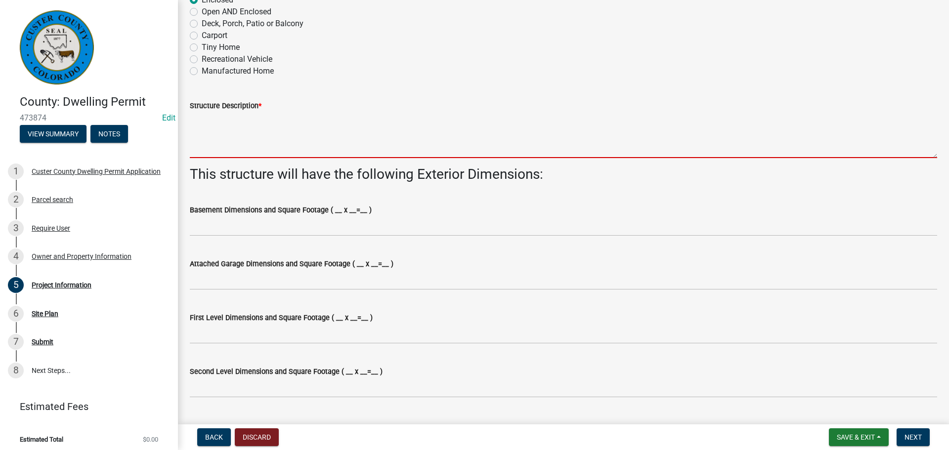
click at [243, 148] on textarea "Structure Description *" at bounding box center [563, 135] width 747 height 46
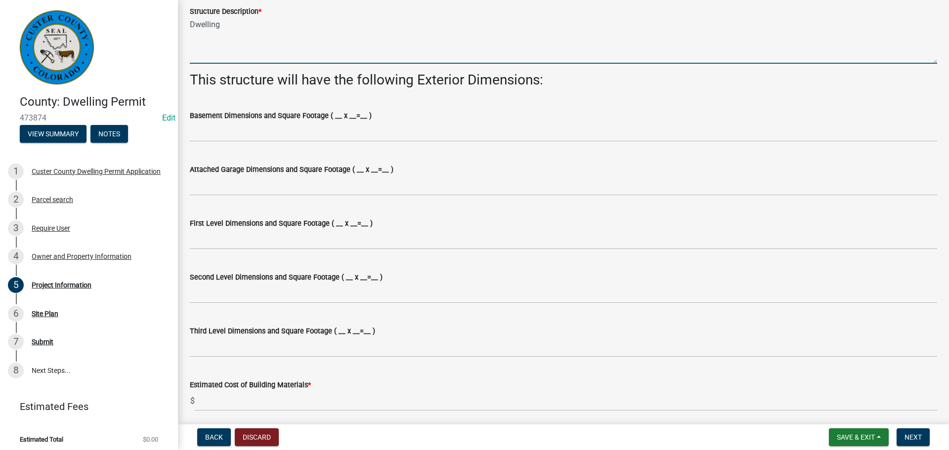
scroll to position [544, 0]
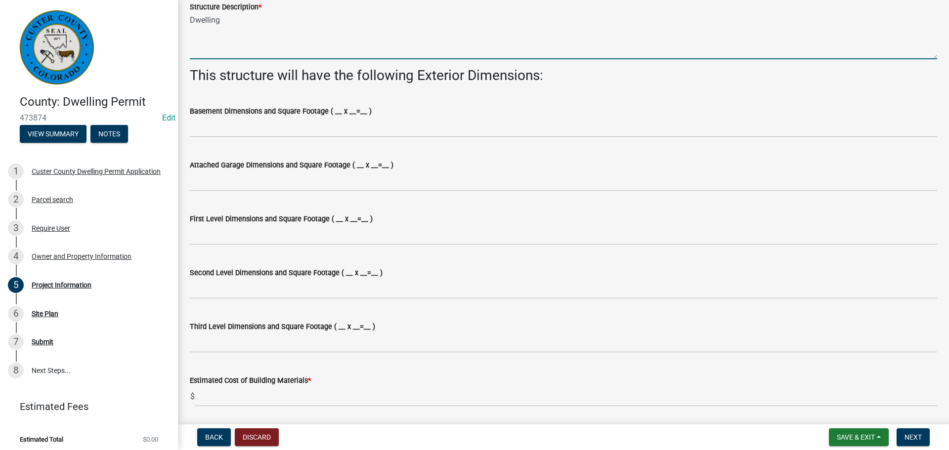
type textarea "Dwelling"
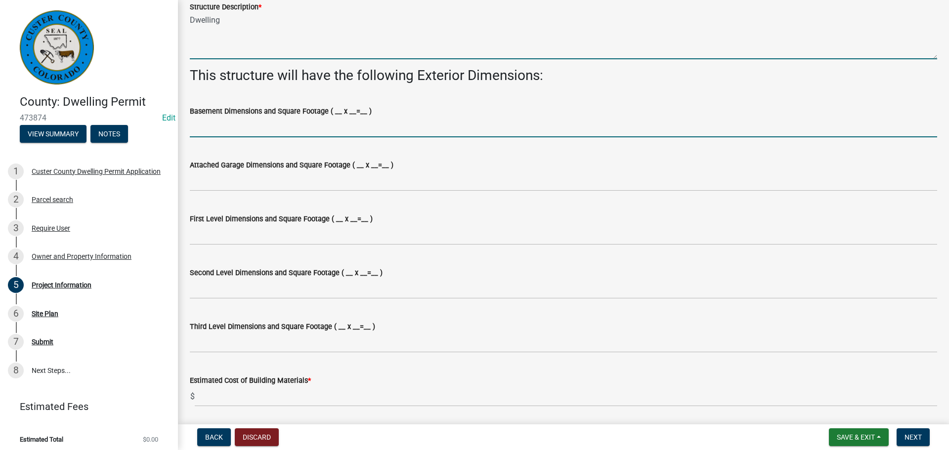
click at [292, 127] on input "Basement Dimensions and Square Footage ( __ x __=__ )" at bounding box center [563, 127] width 747 height 20
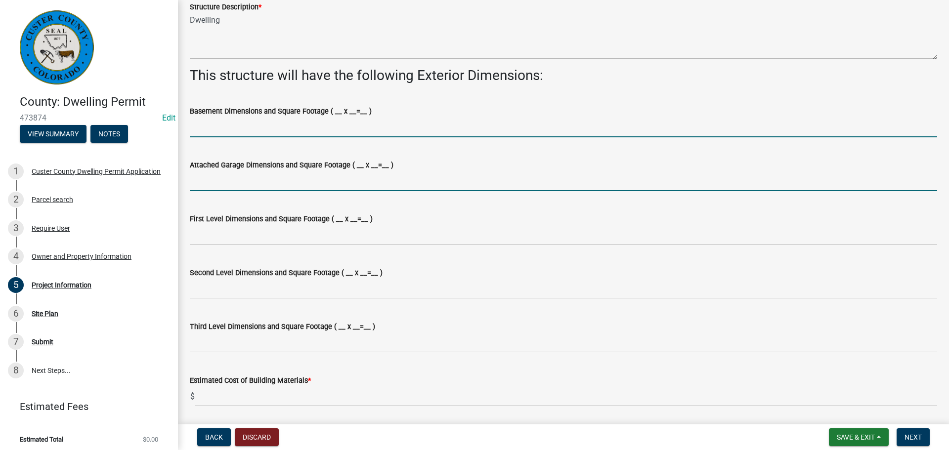
click at [245, 186] on input "Attached Garage Dimensions and Square Footage ( __ x __=__ )" at bounding box center [563, 181] width 747 height 20
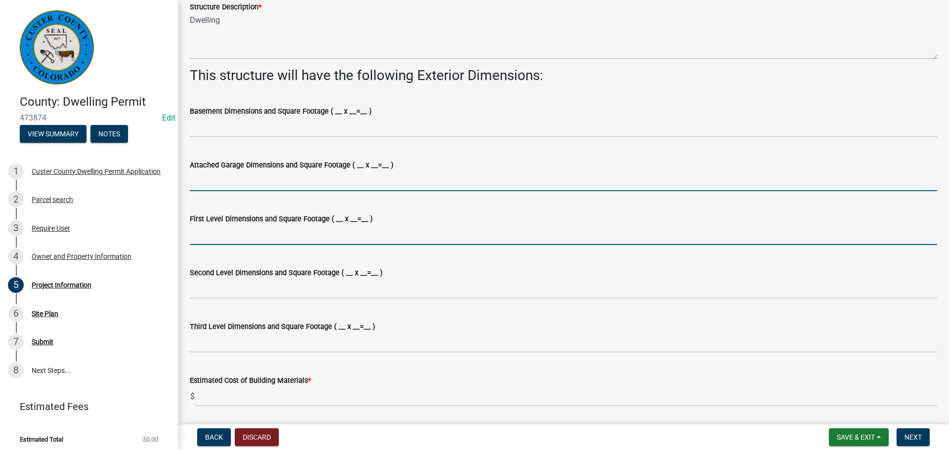
click at [222, 234] on input "First Level Dimensions and Square Footage ( __ x __=__ )" at bounding box center [563, 235] width 747 height 20
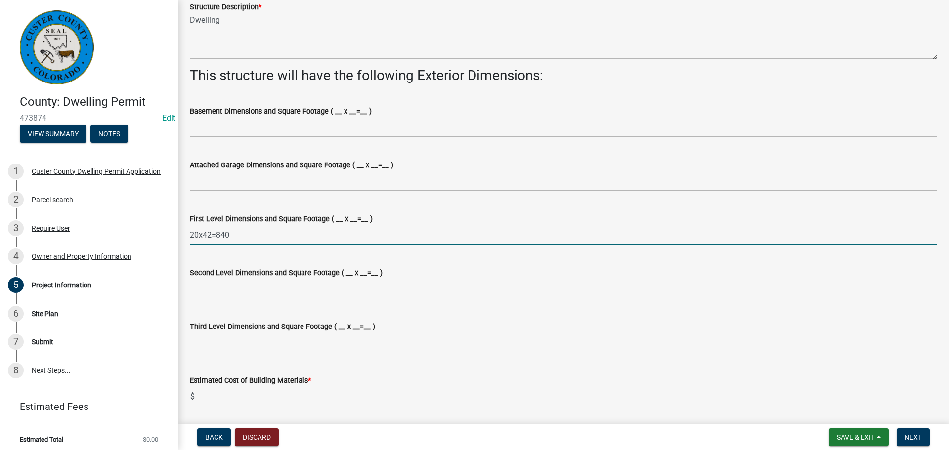
type input "20x42=840"
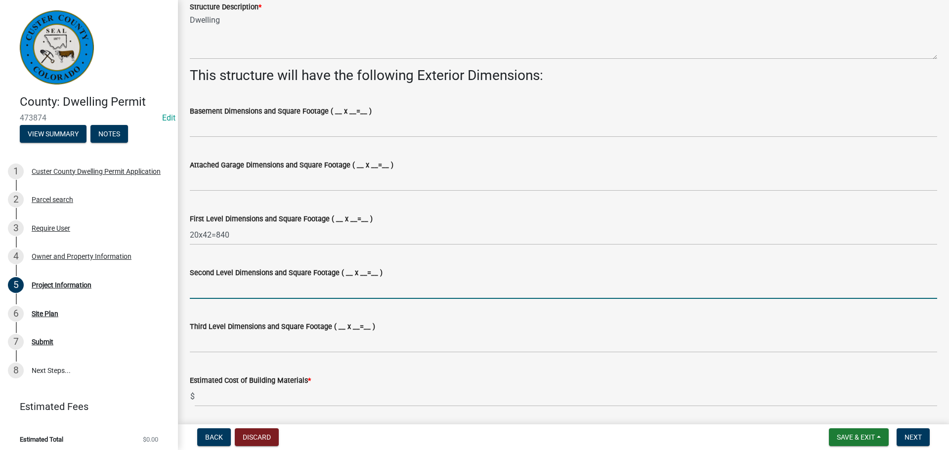
click at [232, 283] on input "Second Level Dimensions and Square Footage ( __ x __=__ )" at bounding box center [563, 289] width 747 height 20
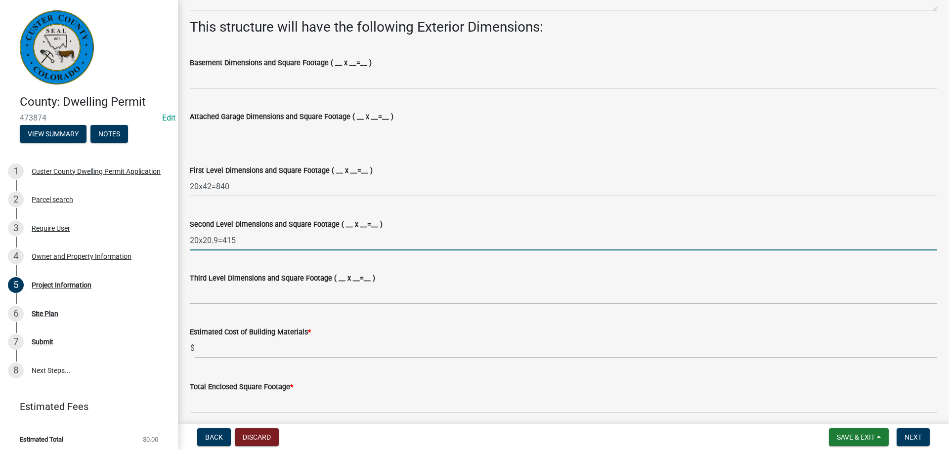
scroll to position [692, 0]
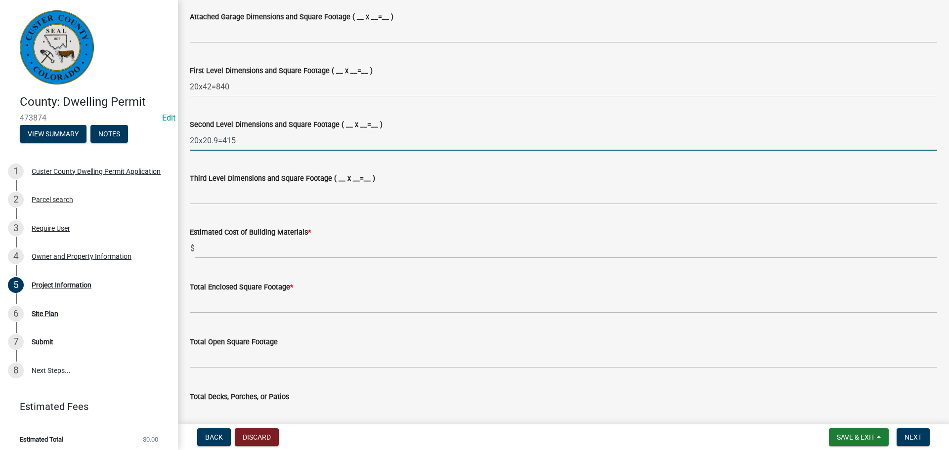
type input "20x20.9=415"
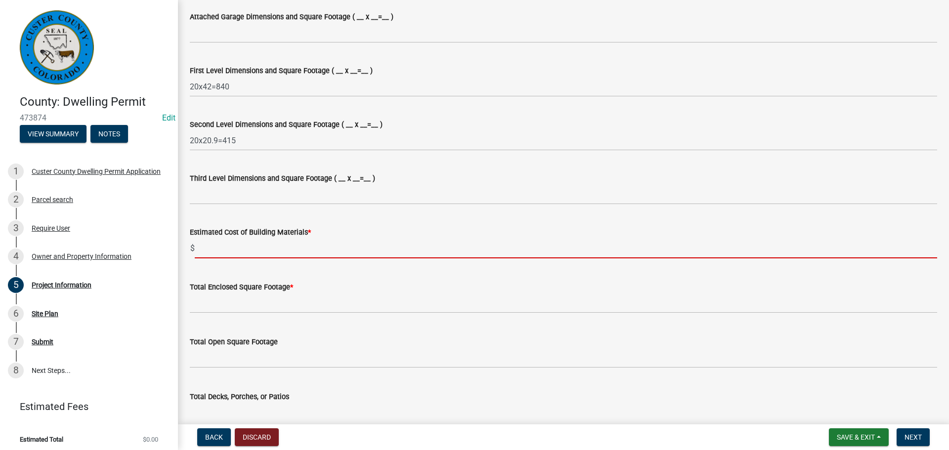
click at [240, 247] on input "text" at bounding box center [566, 248] width 742 height 20
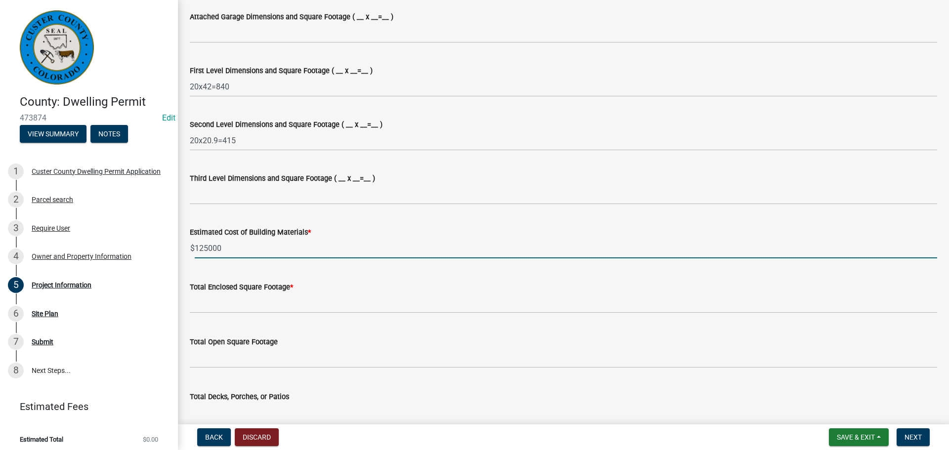
type input "125000"
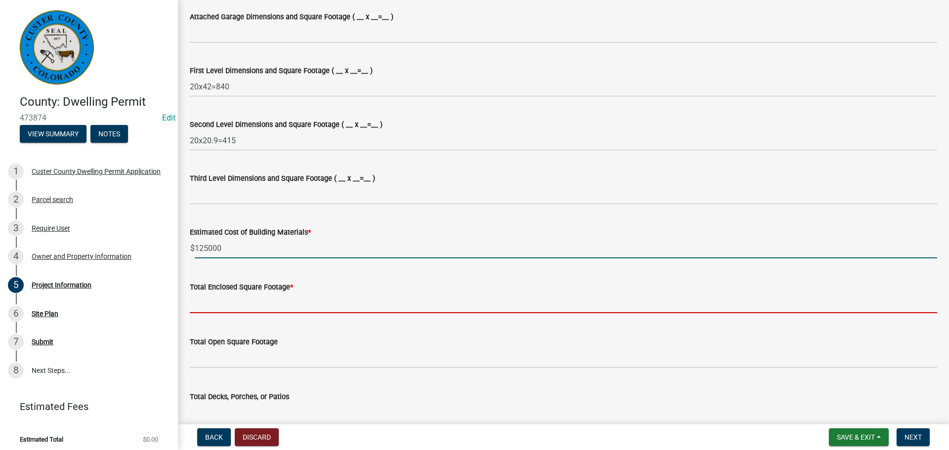
click at [246, 310] on input "text" at bounding box center [563, 303] width 747 height 20
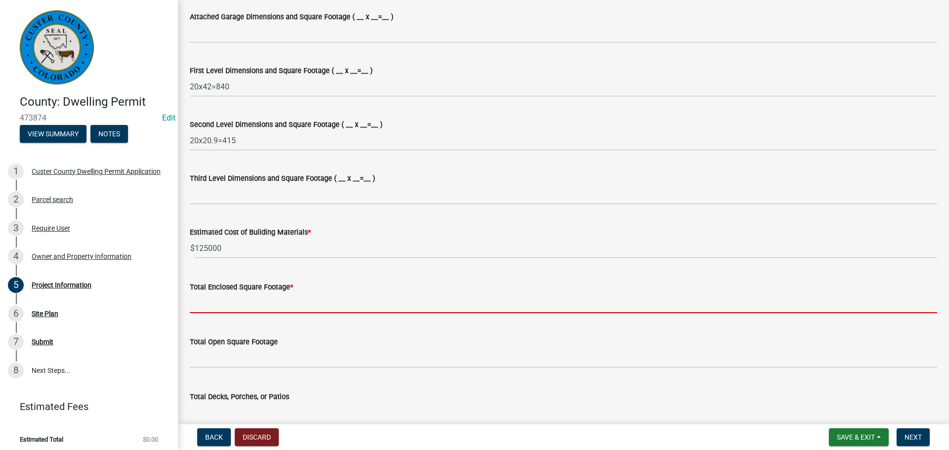
type input "2"
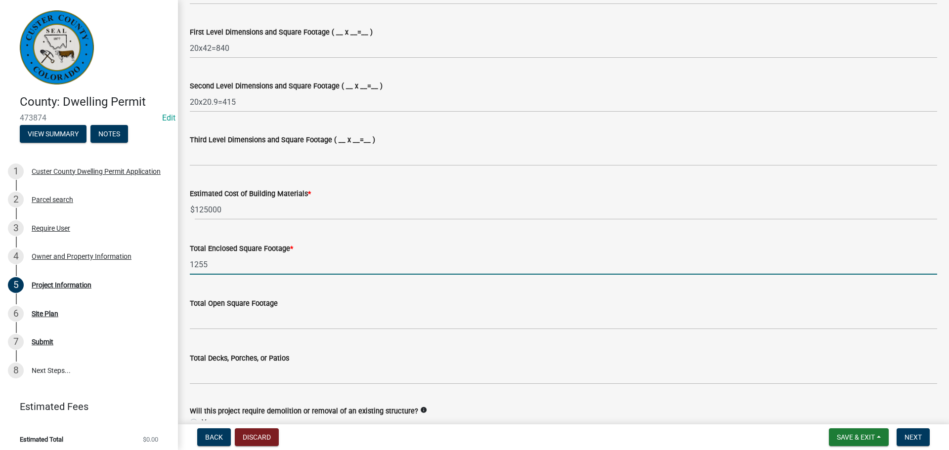
scroll to position [840, 0]
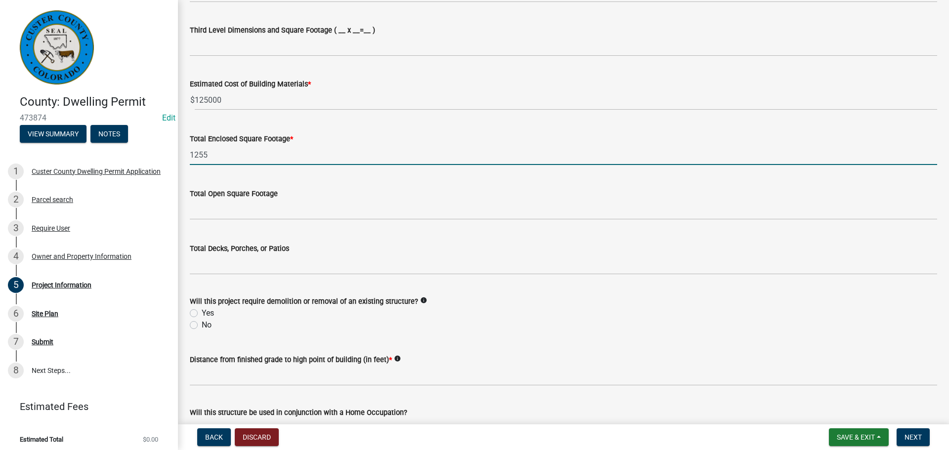
type input "1255"
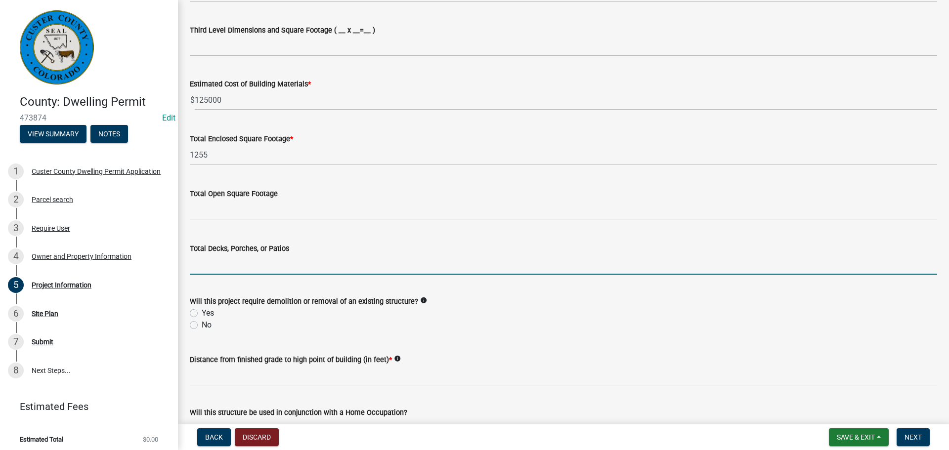
click at [253, 265] on input "text" at bounding box center [563, 264] width 747 height 20
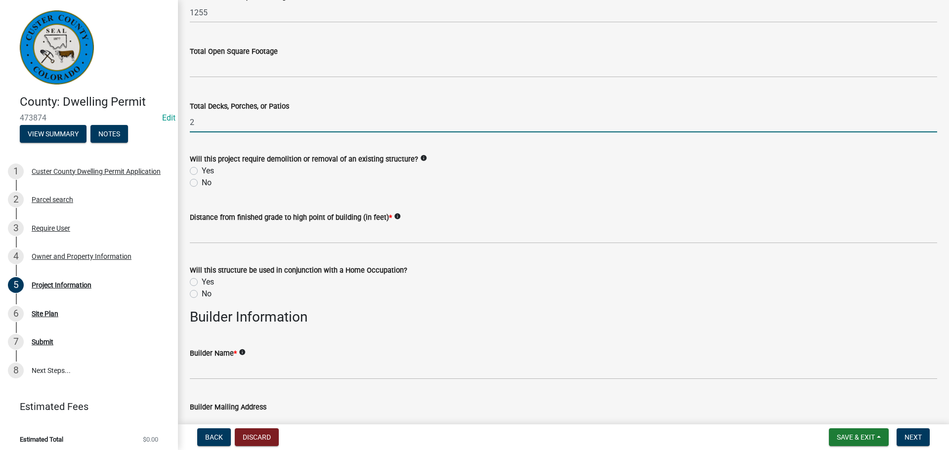
scroll to position [988, 0]
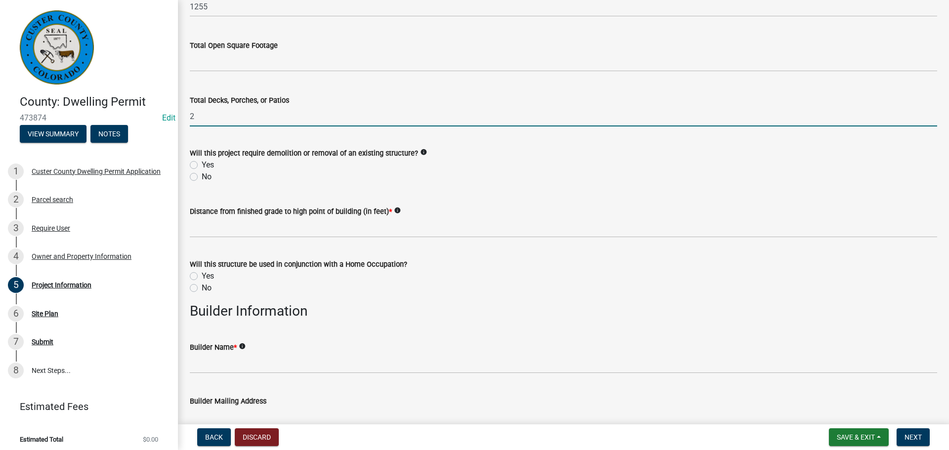
type input "2"
click at [202, 178] on label "No" at bounding box center [207, 177] width 10 height 12
click at [202, 177] on input "No" at bounding box center [205, 174] width 6 height 6
radio input "true"
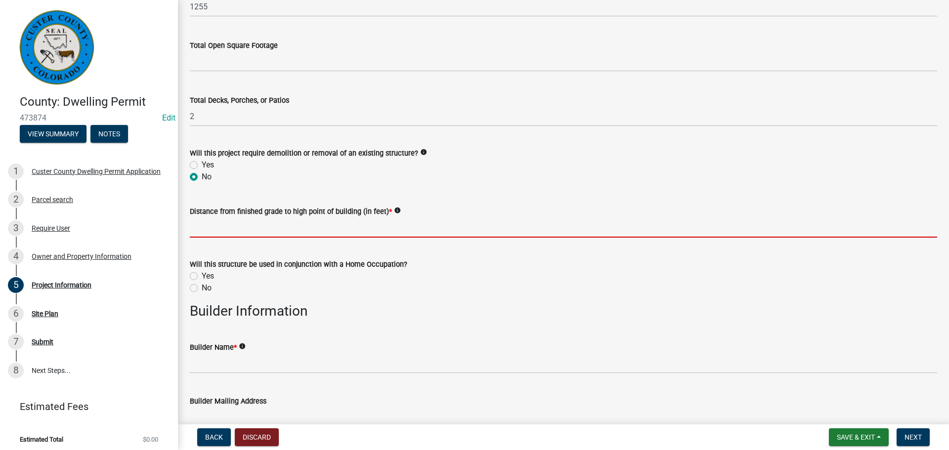
click at [215, 234] on input "text" at bounding box center [563, 227] width 747 height 20
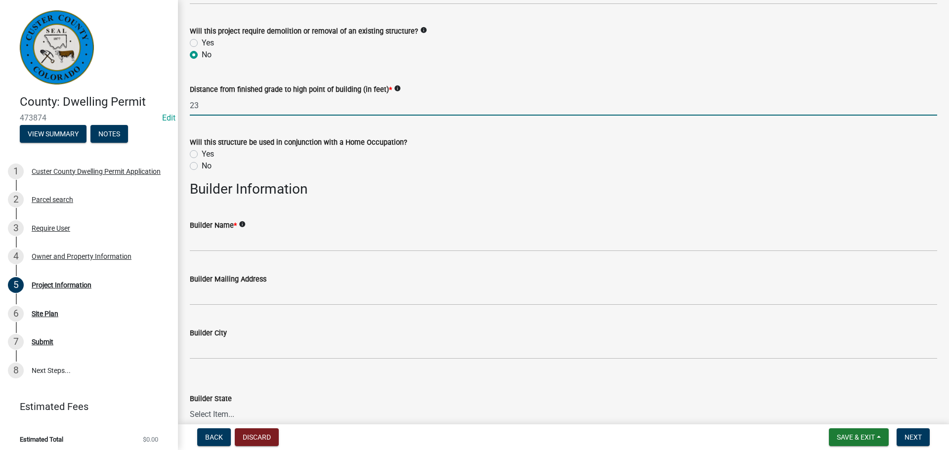
scroll to position [1137, 0]
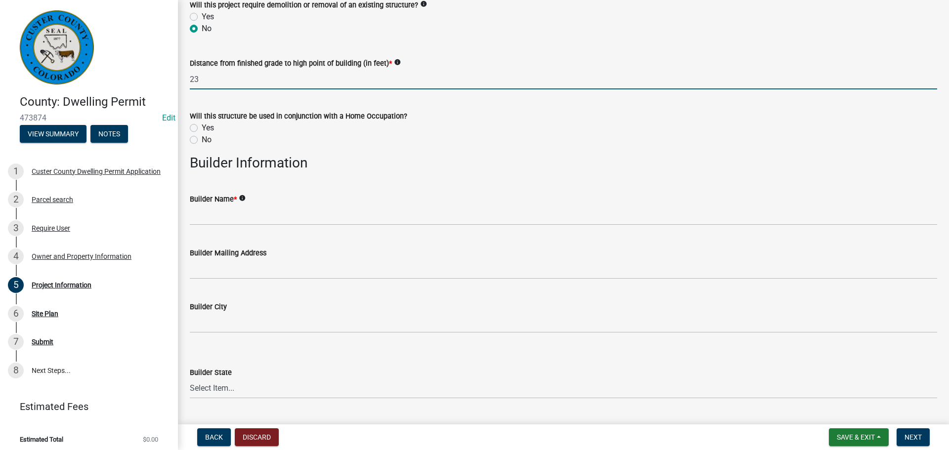
type input "23"
click at [202, 140] on label "No" at bounding box center [207, 140] width 10 height 12
click at [202, 140] on input "No" at bounding box center [205, 137] width 6 height 6
radio input "true"
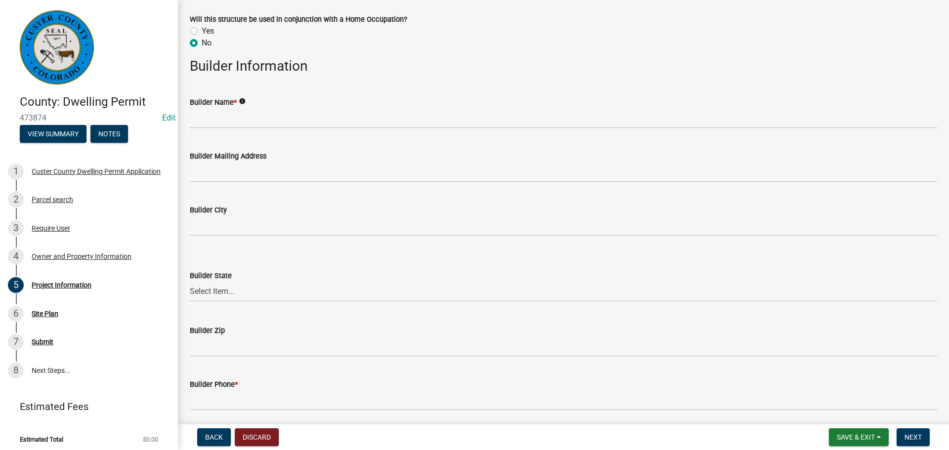
scroll to position [1235, 0]
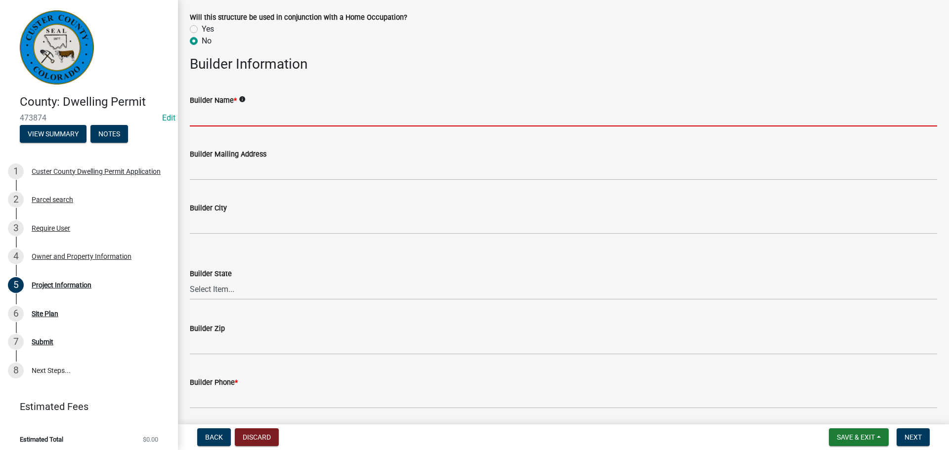
click at [244, 116] on input "Builder Name *" at bounding box center [563, 116] width 747 height 20
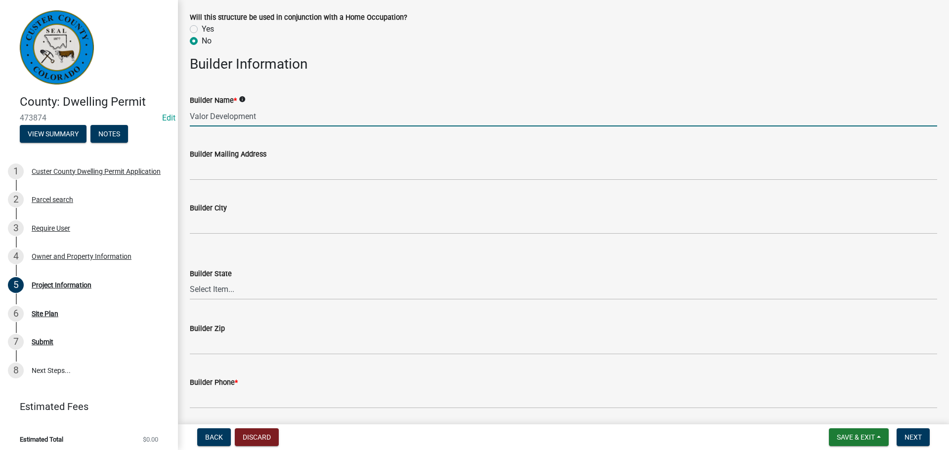
type input "Valor Development"
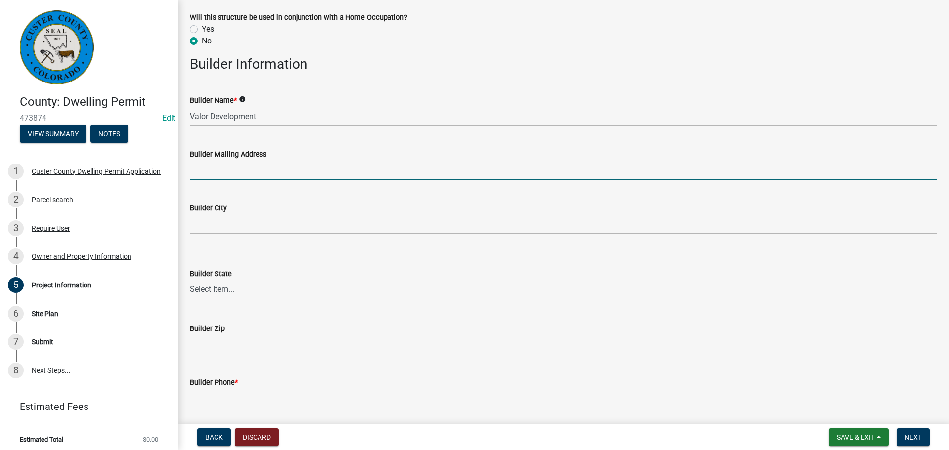
click at [297, 170] on input "Builder Mailing Address" at bounding box center [563, 170] width 747 height 20
type input "[STREET_ADDRESS]"
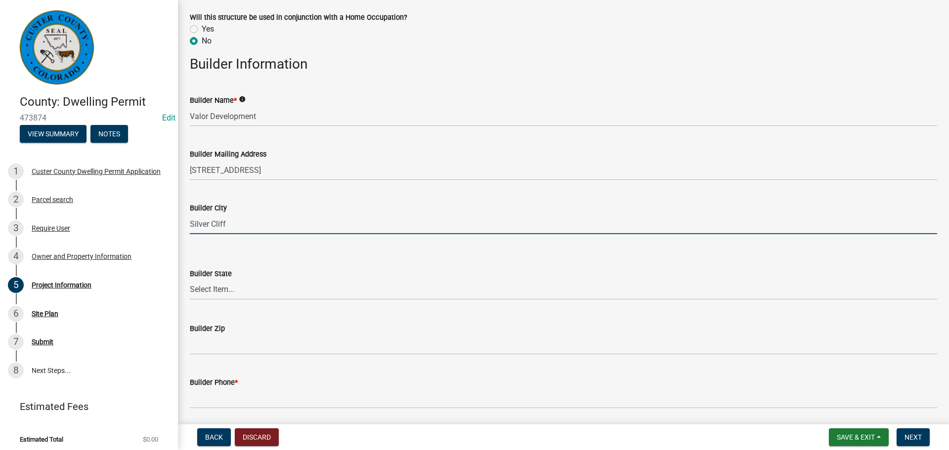
type input "Silver Cliff"
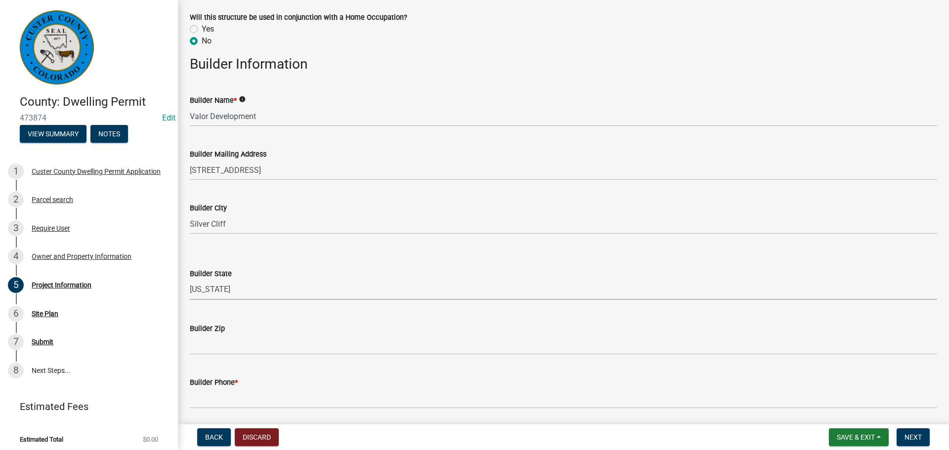
select select "CO"
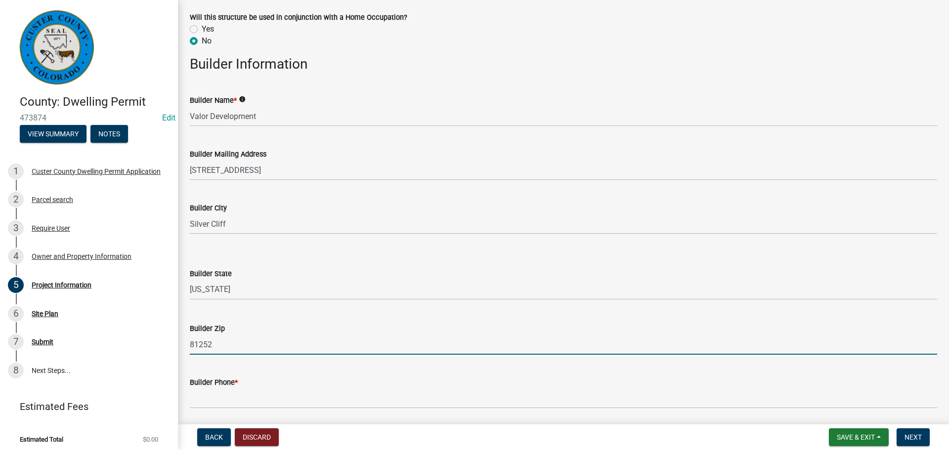
type input "81252"
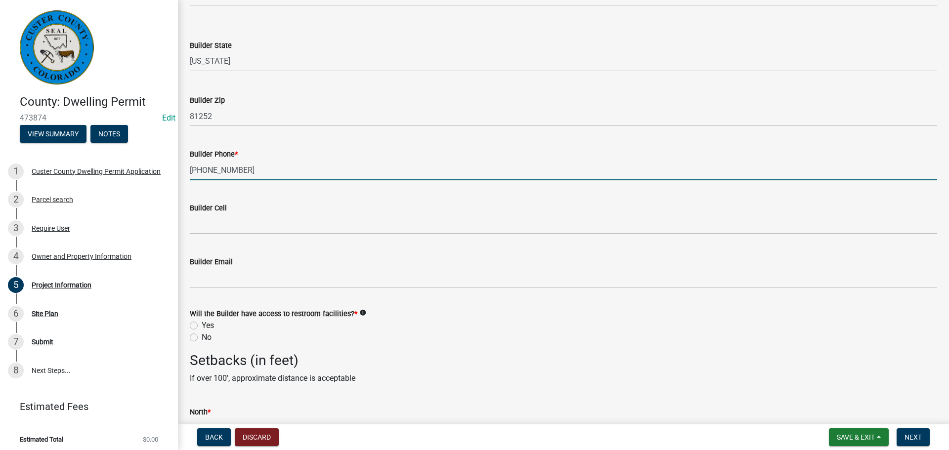
scroll to position [1532, 0]
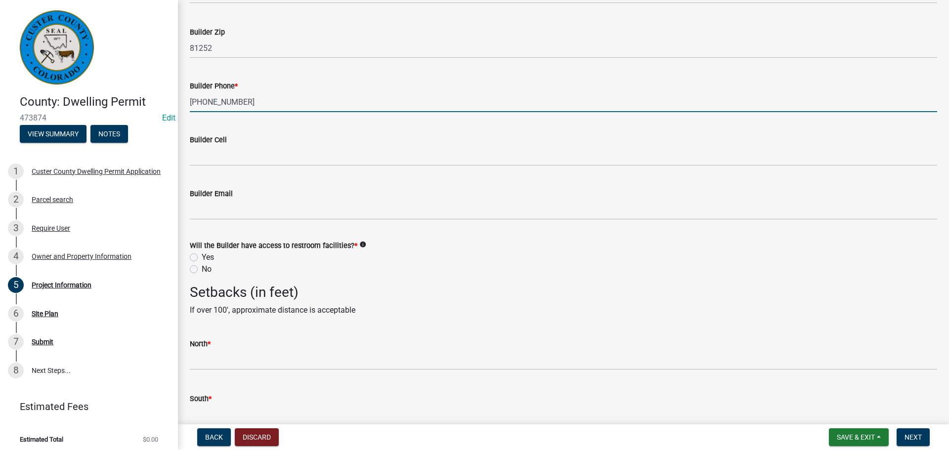
type input "[PHONE_NUMBER]"
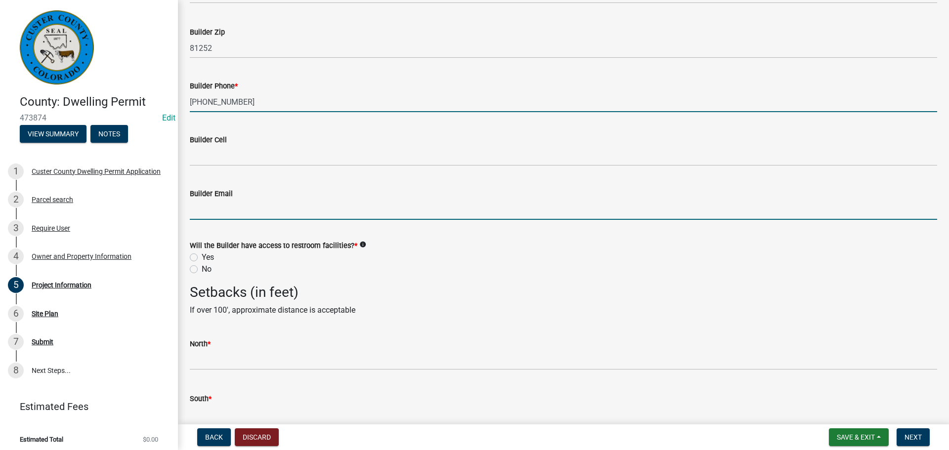
click at [264, 202] on input "Builder Email" at bounding box center [563, 210] width 747 height 20
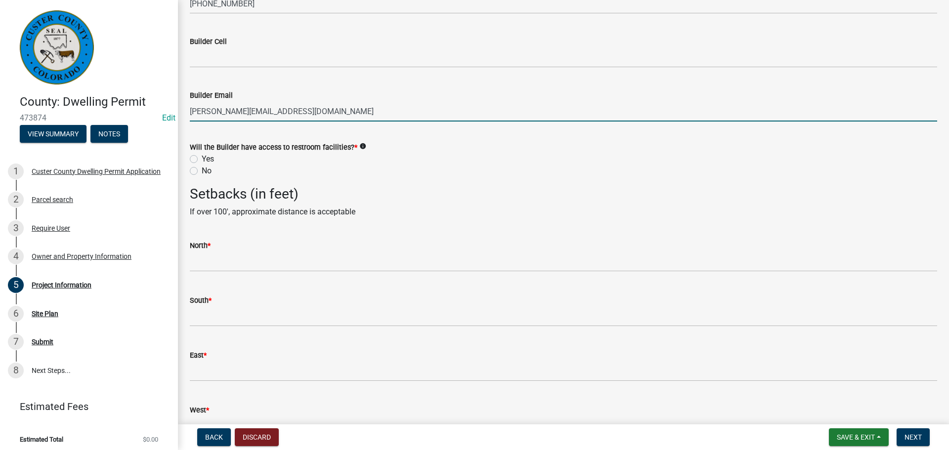
scroll to position [1631, 0]
click at [194, 161] on div "Will the Builder have access to restroom facilities? * info Yes No" at bounding box center [563, 159] width 747 height 36
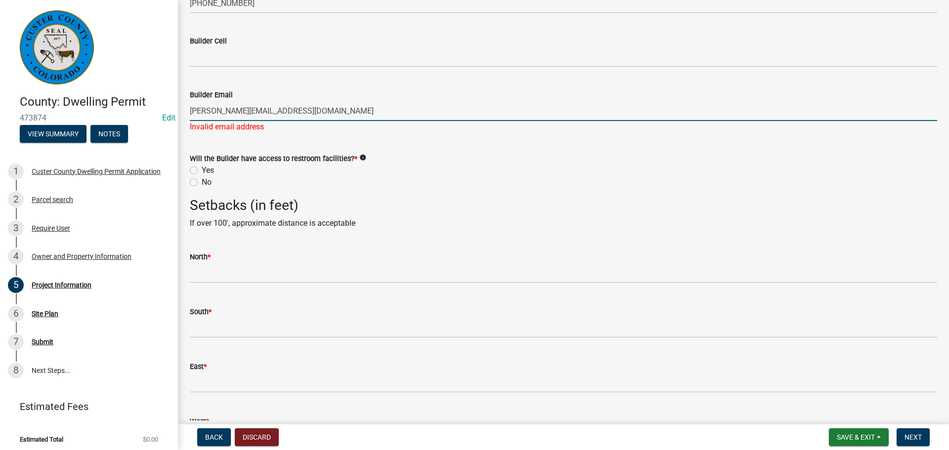
click at [262, 110] on input "[PERSON_NAME][EMAIL_ADDRESS][DOMAIN_NAME]" at bounding box center [563, 111] width 747 height 20
click at [288, 108] on input "[PERSON_NAME][EMAIL_ADDRESS][DOMAIN_NAME]" at bounding box center [563, 111] width 747 height 20
type input "w"
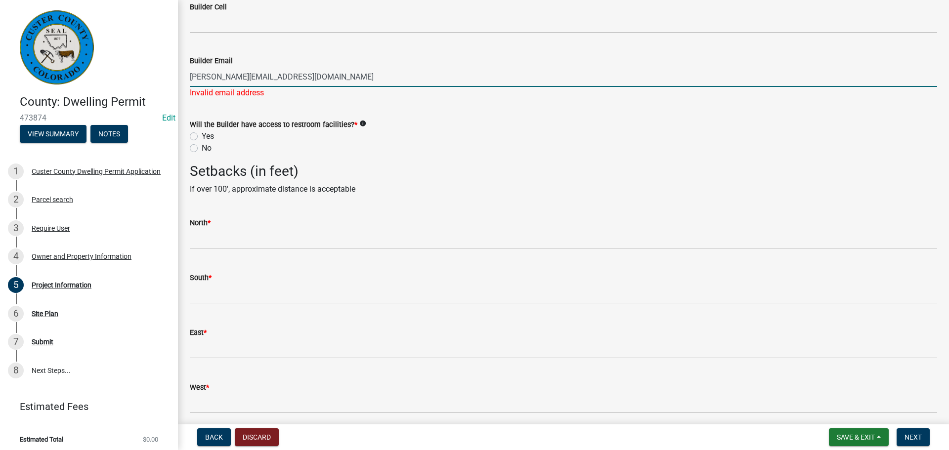
scroll to position [1680, 0]
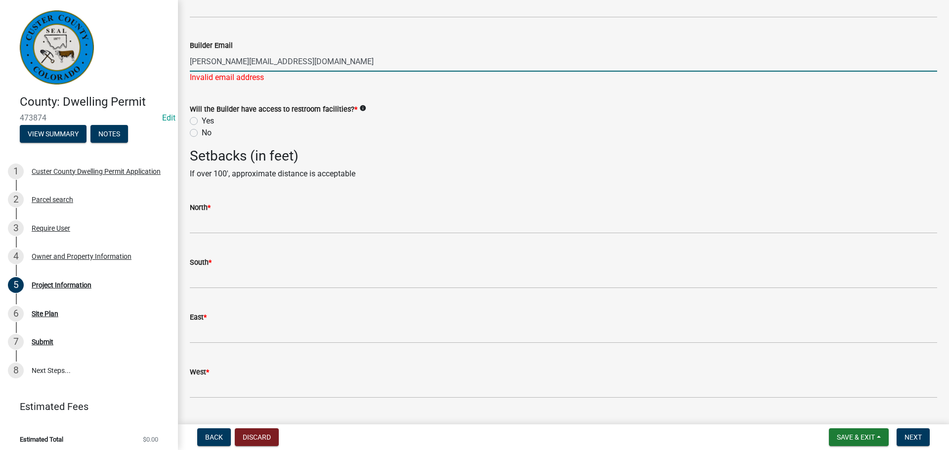
type input "[PERSON_NAME][EMAIL_ADDRESS][DOMAIN_NAME]"
click at [202, 121] on label "Yes" at bounding box center [208, 121] width 12 height 12
click at [202, 121] on input "Yes" at bounding box center [205, 118] width 6 height 6
radio input "true"
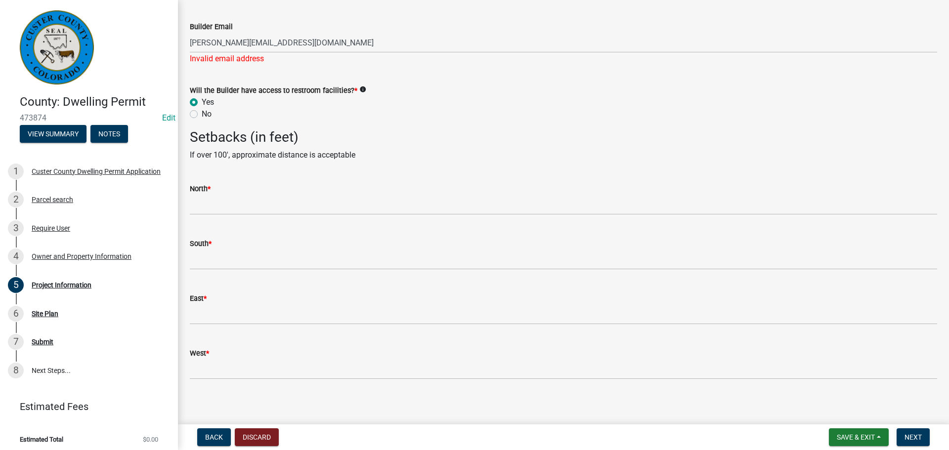
scroll to position [1704, 0]
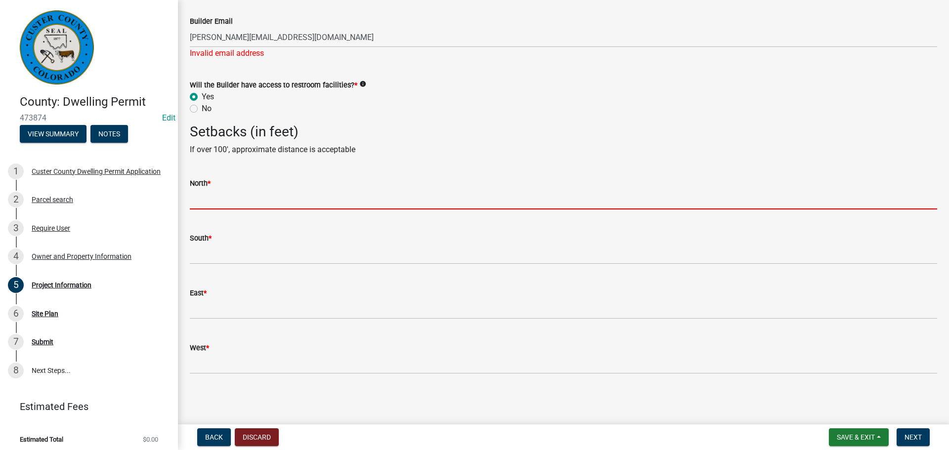
click at [240, 199] on input "text" at bounding box center [563, 199] width 747 height 20
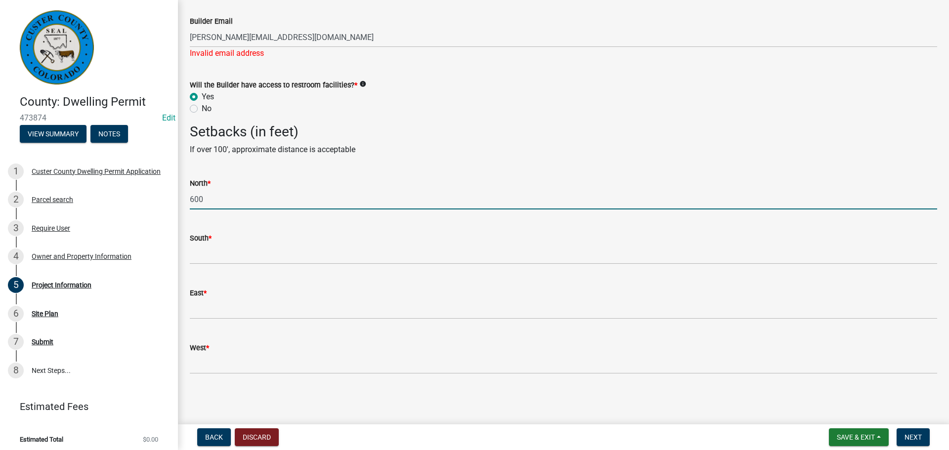
type input "600"
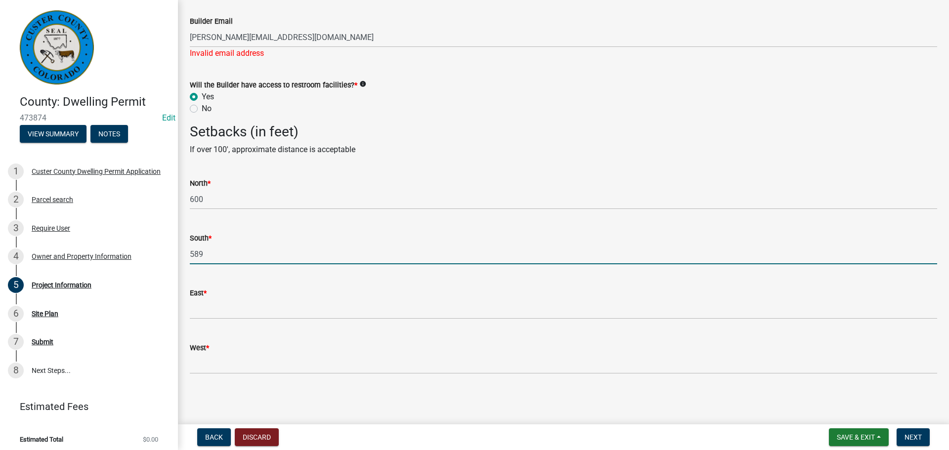
type input "589"
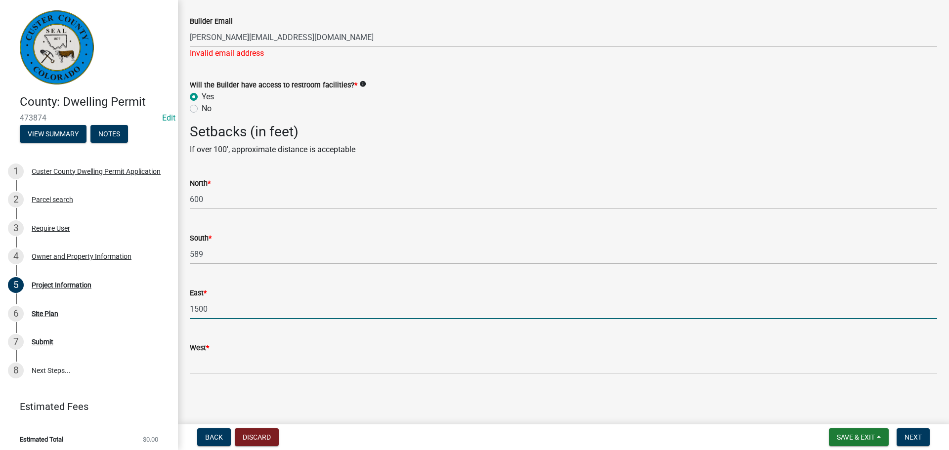
type input "1500"
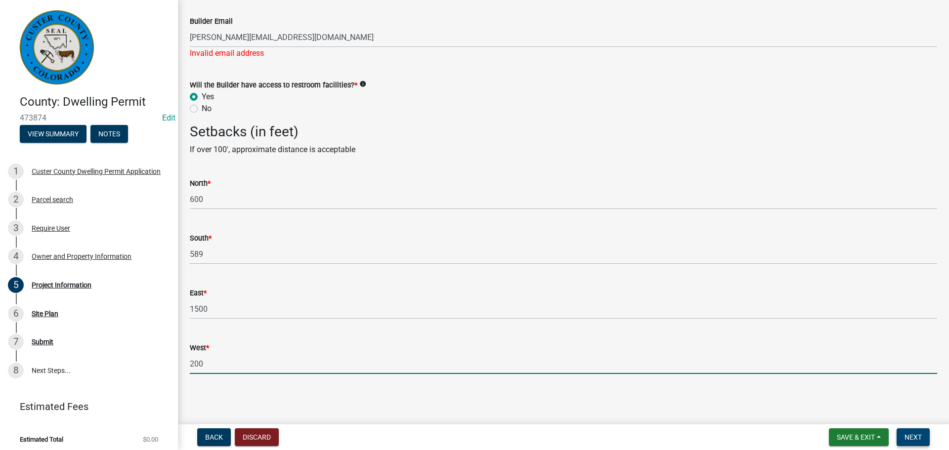
type input "200"
click at [917, 435] on span "Next" at bounding box center [912, 437] width 17 height 8
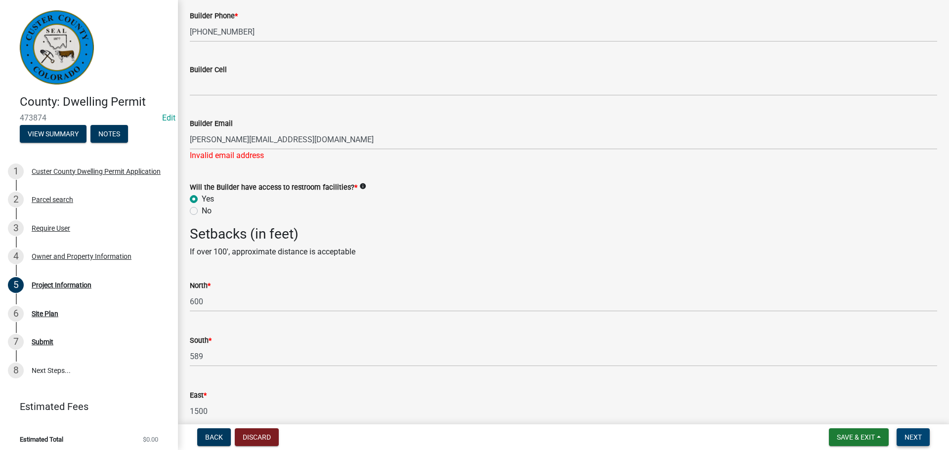
scroll to position [1556, 0]
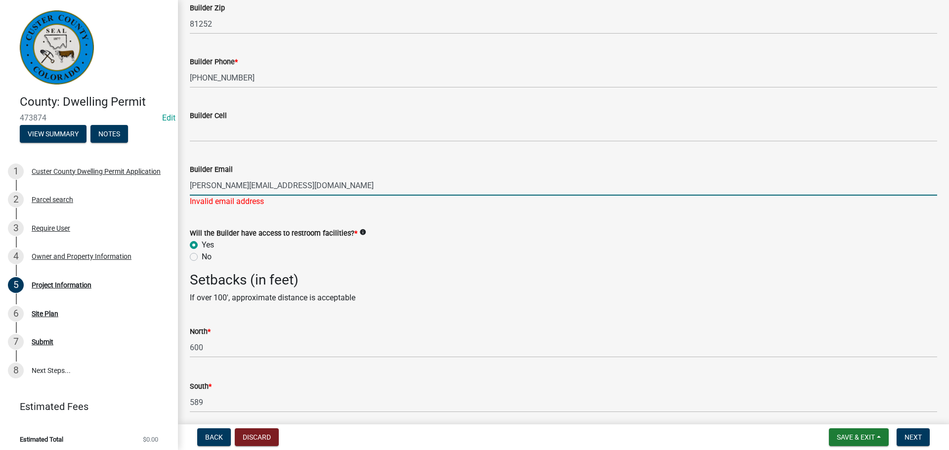
click at [228, 186] on input "[PERSON_NAME][EMAIL_ADDRESS][DOMAIN_NAME]" at bounding box center [563, 185] width 747 height 20
click at [195, 188] on input "[PERSON_NAME][EMAIL_ADDRESS][DOMAIN_NAME]" at bounding box center [563, 185] width 747 height 20
type input "[PERSON_NAME][EMAIL_ADDRESS][DOMAIN_NAME]"
click at [913, 433] on span "Next" at bounding box center [912, 437] width 17 height 8
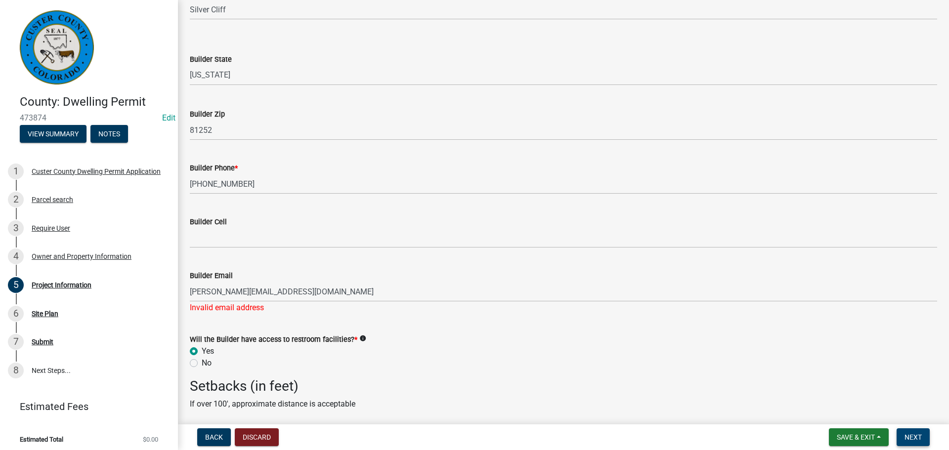
scroll to position [1507, 0]
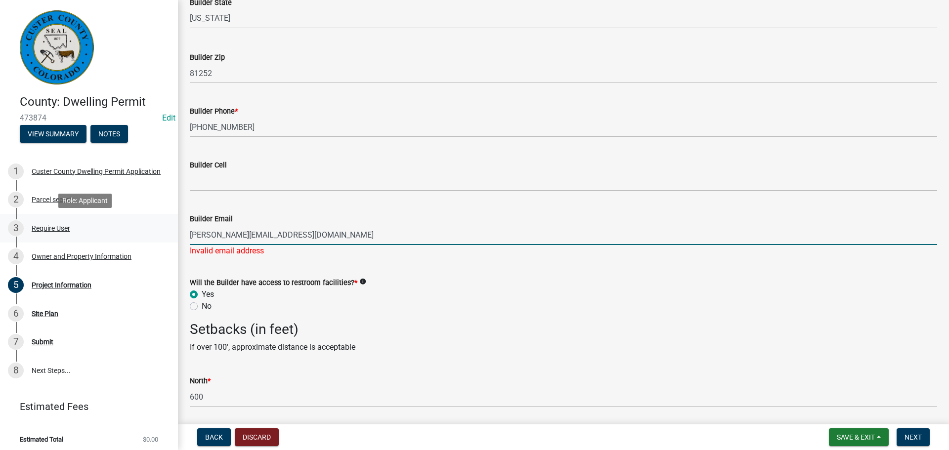
drag, startPoint x: 296, startPoint y: 231, endPoint x: 74, endPoint y: 229, distance: 222.4
click at [74, 229] on div "County: Dwelling Permit 473874 Edit View Summary Notes 1 [GEOGRAPHIC_DATA] Dwel…" at bounding box center [474, 225] width 949 height 450
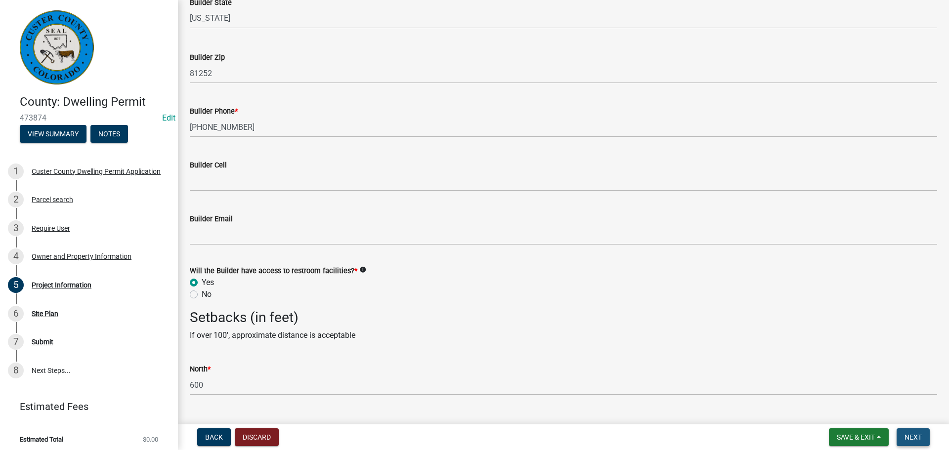
click at [912, 433] on span "Next" at bounding box center [912, 437] width 17 height 8
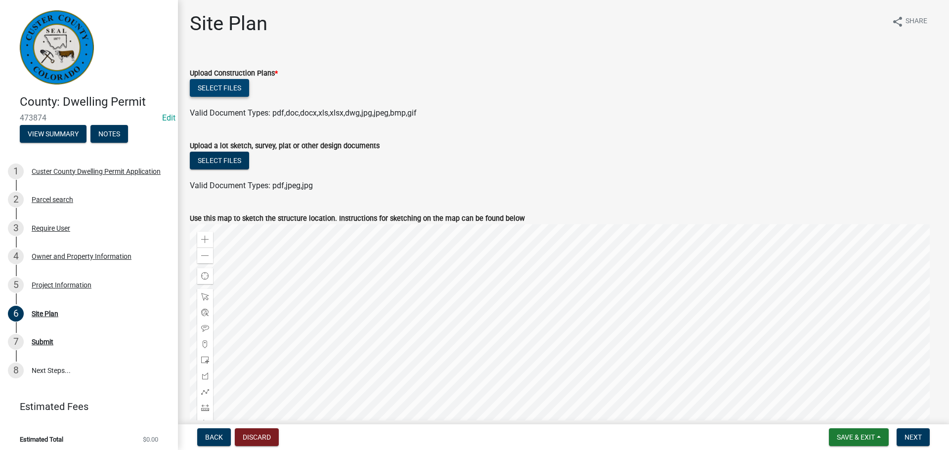
click at [231, 92] on button "Select files" at bounding box center [219, 88] width 59 height 18
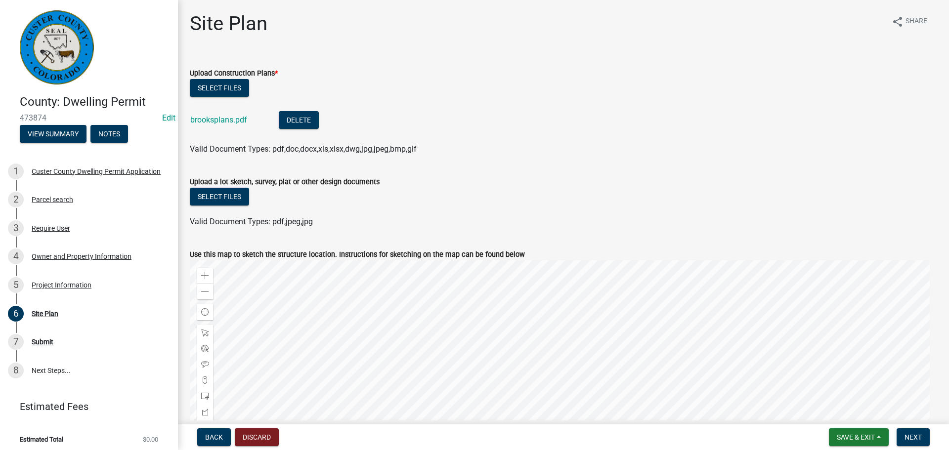
click at [215, 185] on label "Upload a lot sketch, survey, plat or other design documents" at bounding box center [285, 182] width 190 height 7
click at [219, 194] on button "Select files" at bounding box center [219, 197] width 59 height 18
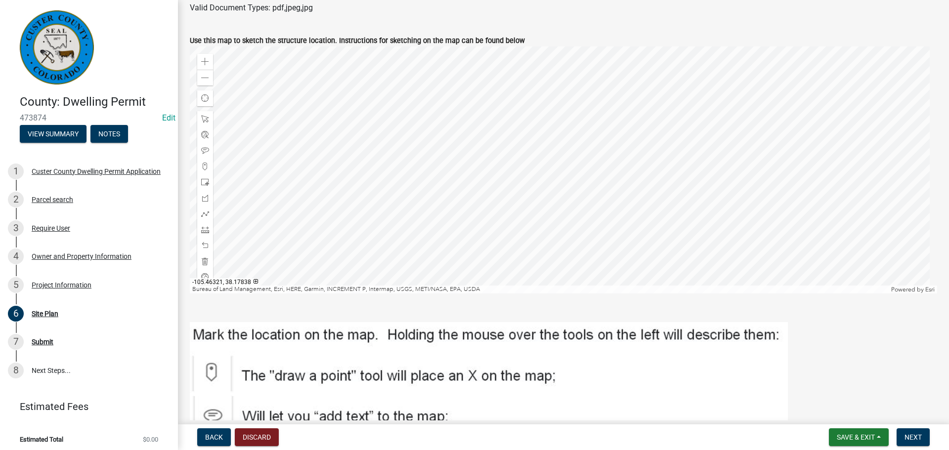
scroll to position [391, 0]
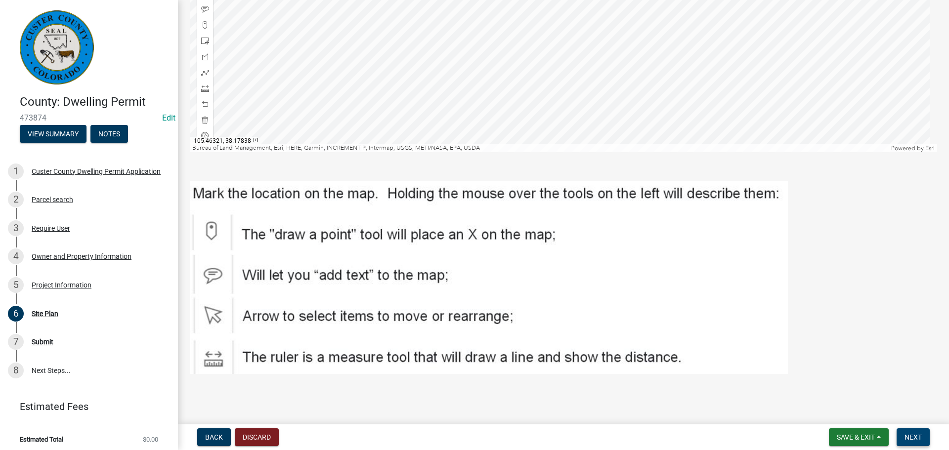
click at [923, 437] on button "Next" at bounding box center [912, 437] width 33 height 18
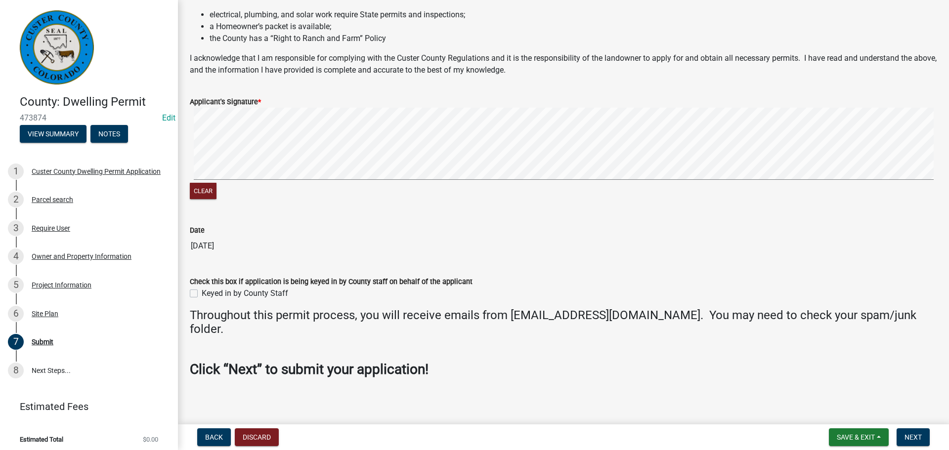
scroll to position [198, 0]
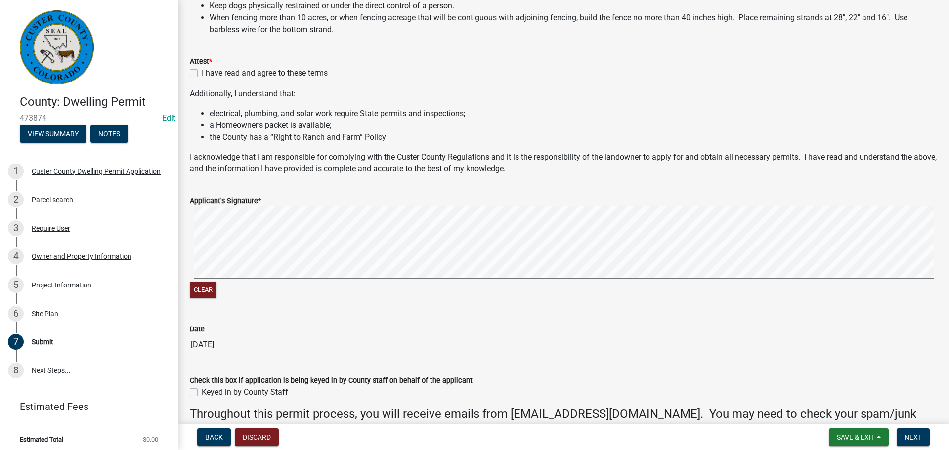
drag, startPoint x: 192, startPoint y: 71, endPoint x: 211, endPoint y: 151, distance: 82.2
click at [202, 71] on label "I have read and agree to these terms" at bounding box center [265, 73] width 126 height 12
click at [202, 71] on input "I have read and agree to these terms" at bounding box center [205, 70] width 6 height 6
checkbox input "true"
click at [94, 252] on div "County: Dwelling Permit 473874 Edit View Summary Notes 1 [GEOGRAPHIC_DATA] Dwel…" at bounding box center [474, 225] width 949 height 450
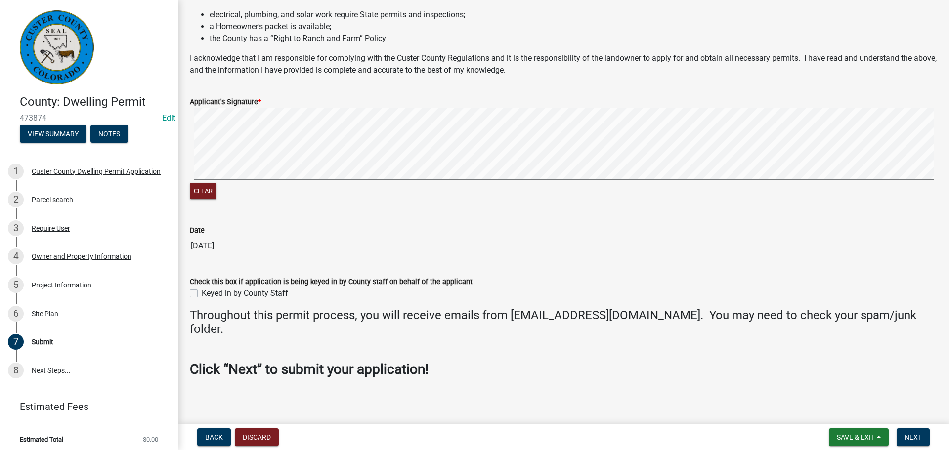
scroll to position [301, 0]
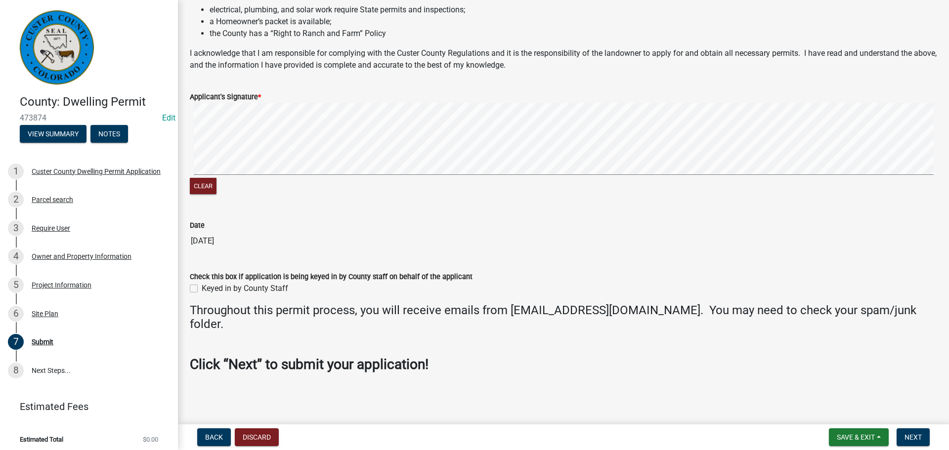
click at [202, 290] on label "Keyed in by County Staff" at bounding box center [245, 289] width 86 height 12
click at [202, 289] on input "Keyed in by County Staff" at bounding box center [205, 286] width 6 height 6
checkbox input "true"
click at [916, 436] on span "Next" at bounding box center [912, 437] width 17 height 8
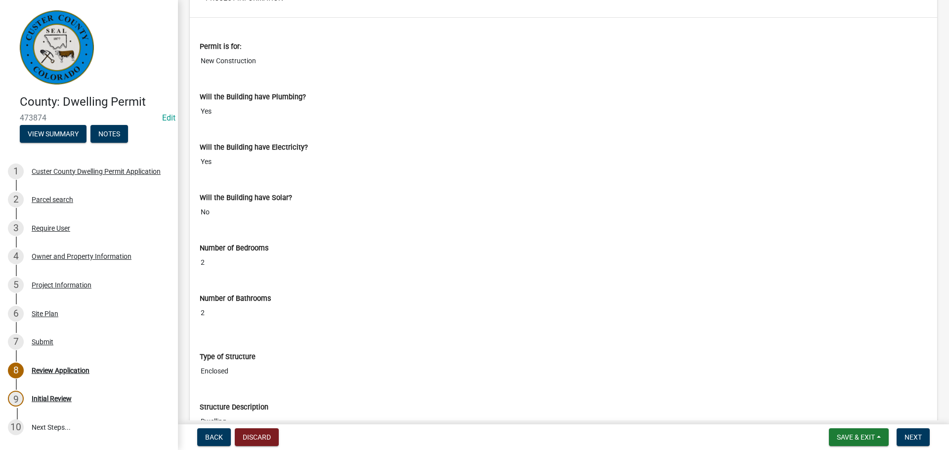
scroll to position [1730, 0]
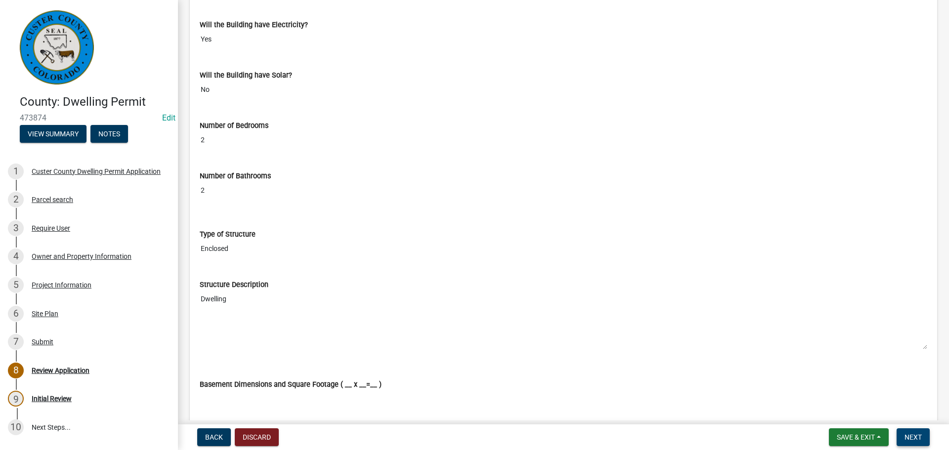
click at [918, 438] on span "Next" at bounding box center [912, 437] width 17 height 8
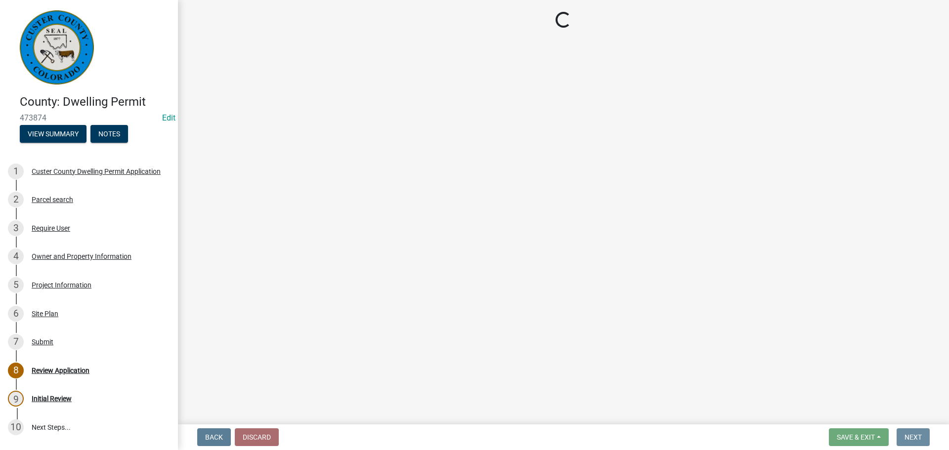
scroll to position [0, 0]
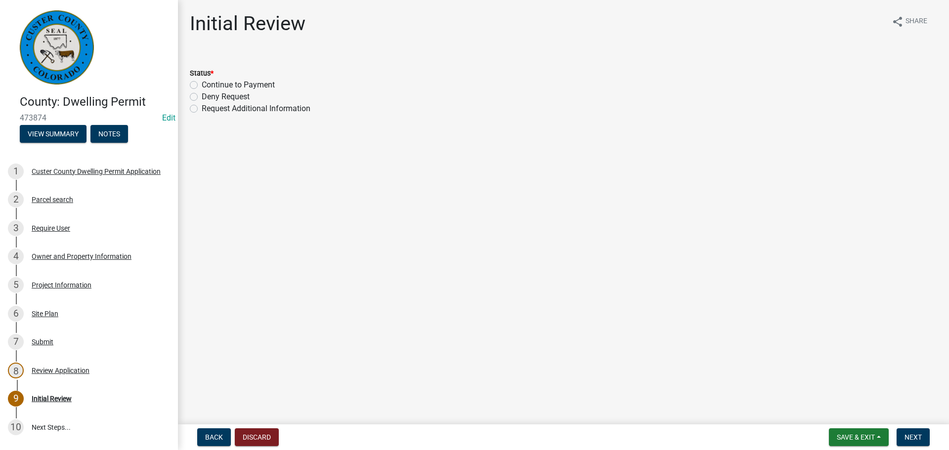
click at [202, 87] on label "Continue to Payment" at bounding box center [238, 85] width 73 height 12
click at [202, 85] on input "Continue to Payment" at bounding box center [205, 82] width 6 height 6
radio input "true"
click at [918, 435] on span "Next" at bounding box center [912, 437] width 17 height 8
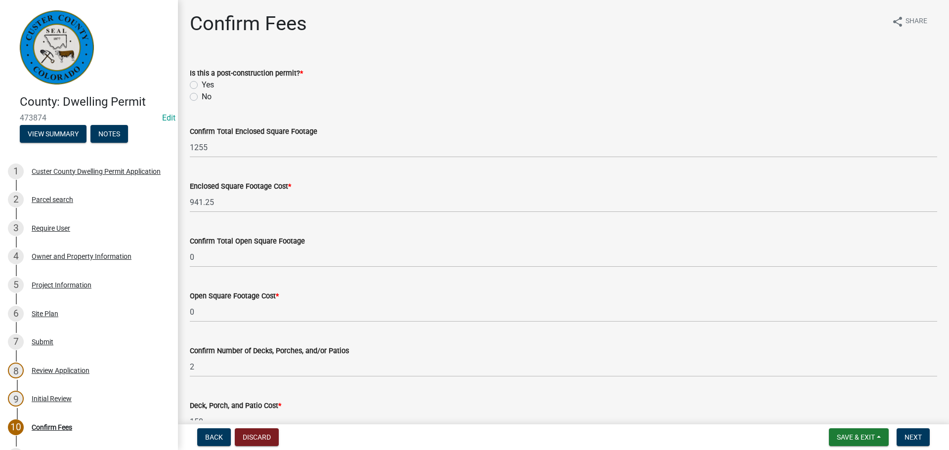
click at [202, 97] on label "No" at bounding box center [207, 97] width 10 height 12
click at [202, 97] on input "No" at bounding box center [205, 94] width 6 height 6
radio input "true"
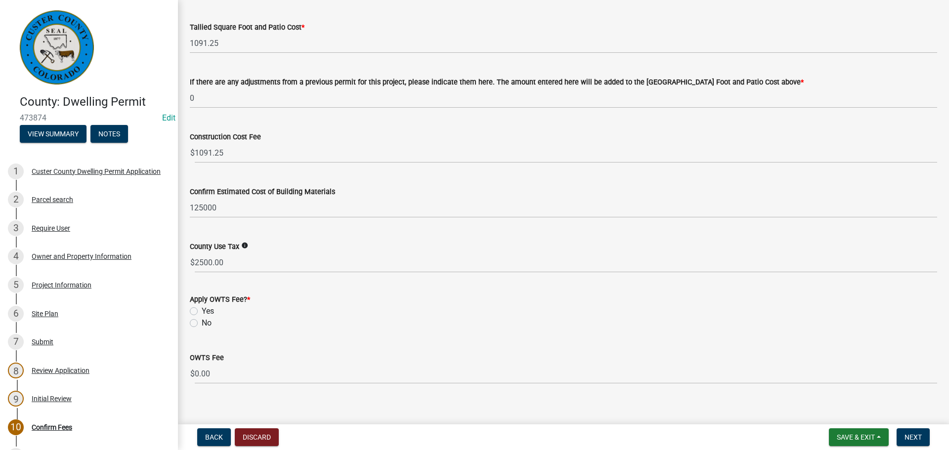
scroll to position [444, 0]
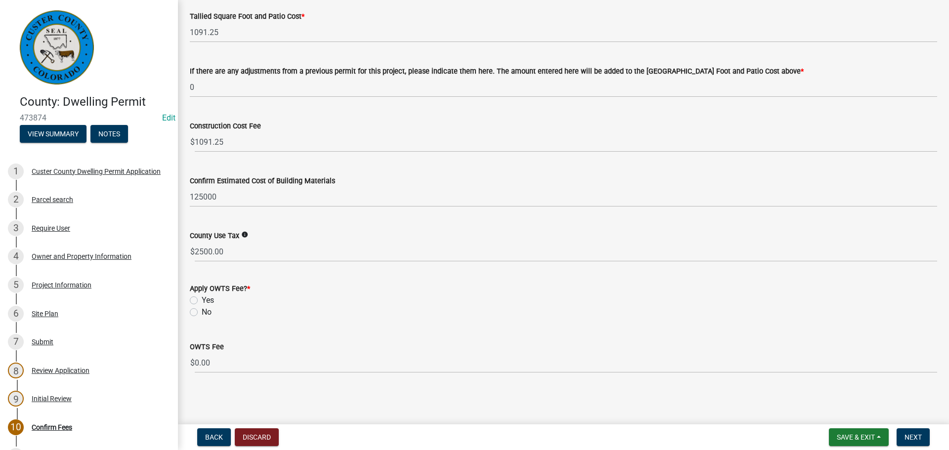
click at [202, 312] on label "No" at bounding box center [207, 312] width 10 height 12
click at [202, 312] on input "No" at bounding box center [205, 309] width 6 height 6
radio input "true"
click at [903, 434] on button "Next" at bounding box center [912, 437] width 33 height 18
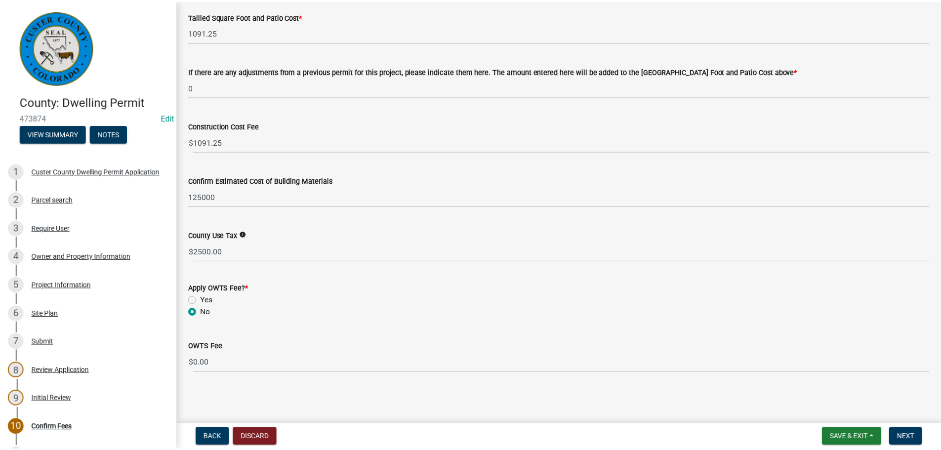
scroll to position [0, 0]
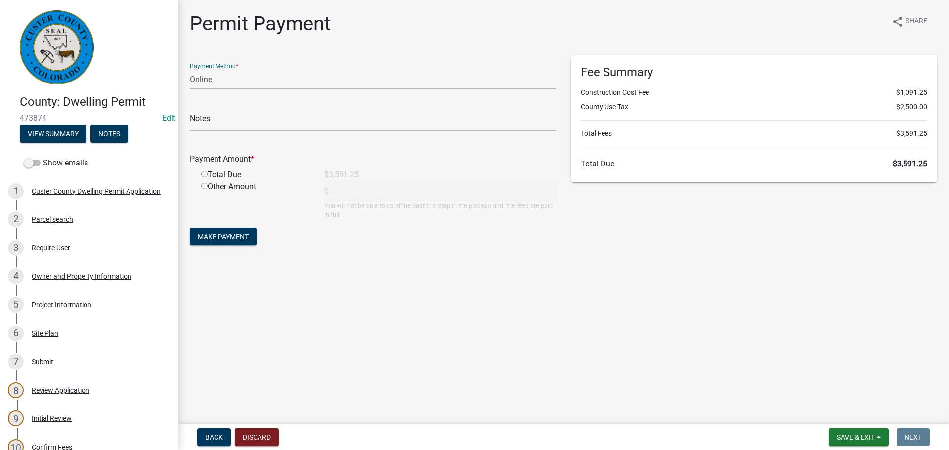
click at [271, 81] on select "Credit Card POS Check Cash Online" at bounding box center [373, 79] width 366 height 20
select select "1: 0"
click at [190, 69] on select "Credit Card POS Check Cash Online" at bounding box center [373, 79] width 366 height 20
click at [246, 121] on input "text" at bounding box center [373, 121] width 366 height 20
type input "1015"
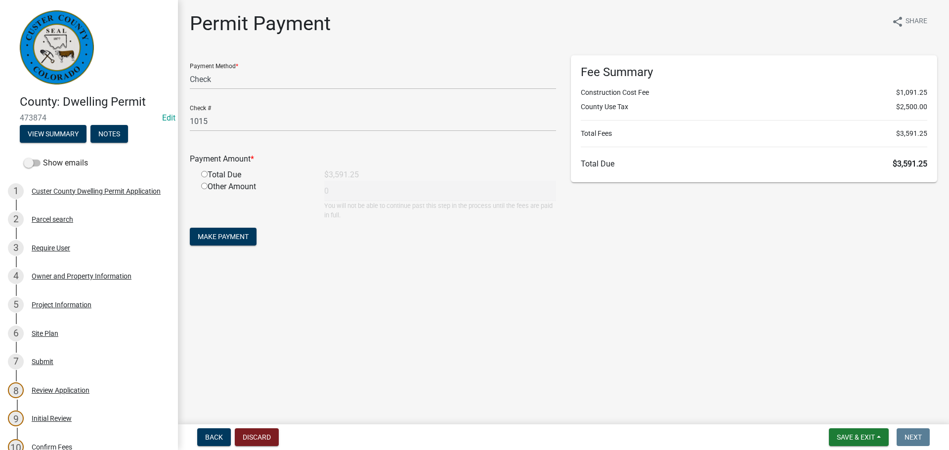
click at [205, 174] on input "radio" at bounding box center [204, 174] width 6 height 6
radio input "true"
type input "3591.25"
click at [231, 241] on span "Make Payment" at bounding box center [223, 237] width 51 height 8
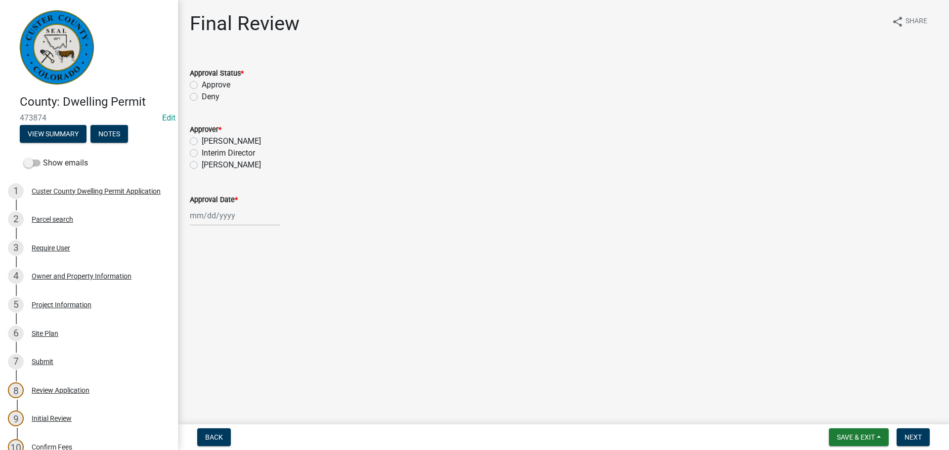
click at [202, 84] on label "Approve" at bounding box center [216, 85] width 29 height 12
click at [202, 84] on input "Approve" at bounding box center [205, 82] width 6 height 6
radio input "true"
click at [202, 163] on label "[PERSON_NAME]" at bounding box center [231, 165] width 59 height 12
click at [202, 163] on input "[PERSON_NAME]" at bounding box center [205, 162] width 6 height 6
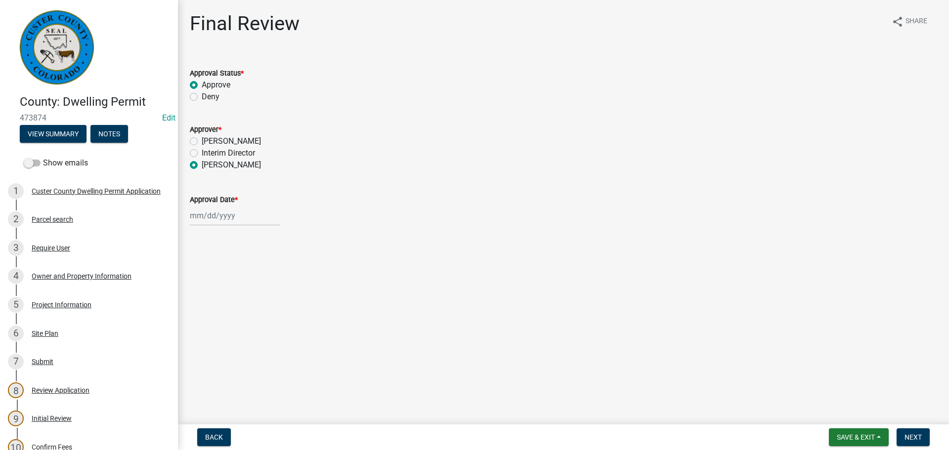
radio input "true"
click at [221, 214] on div at bounding box center [235, 216] width 90 height 20
select select "9"
select select "2025"
click at [245, 266] on div "4" at bounding box center [247, 268] width 16 height 16
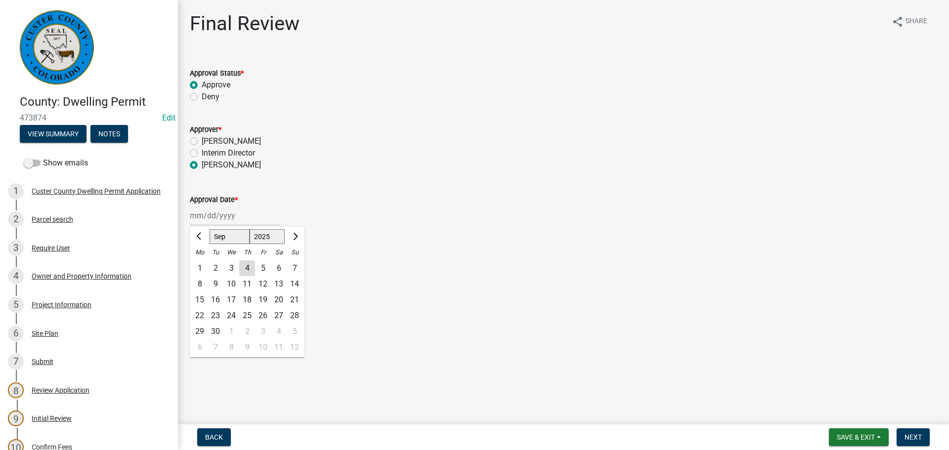
type input "[DATE]"
click at [916, 439] on span "Next" at bounding box center [912, 437] width 17 height 8
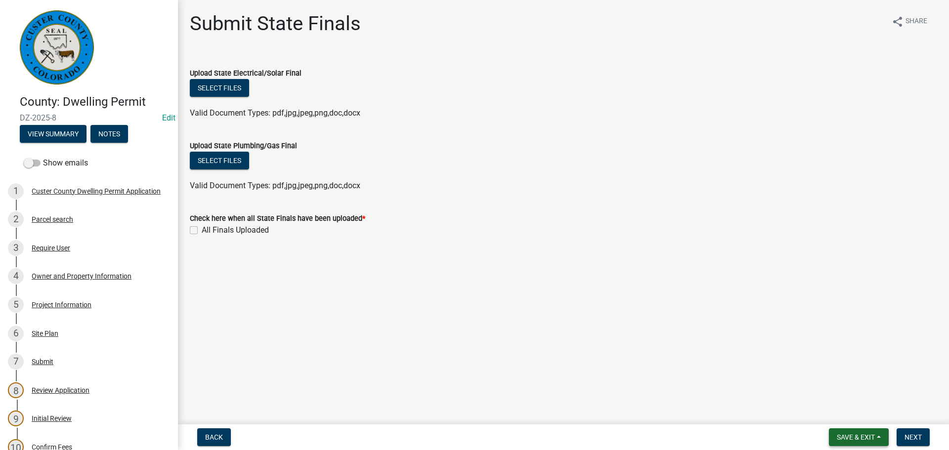
click at [847, 435] on span "Save & Exit" at bounding box center [856, 437] width 38 height 8
click at [844, 418] on button "Save & Exit" at bounding box center [848, 412] width 79 height 24
